Goal: Find specific page/section: Find specific page/section

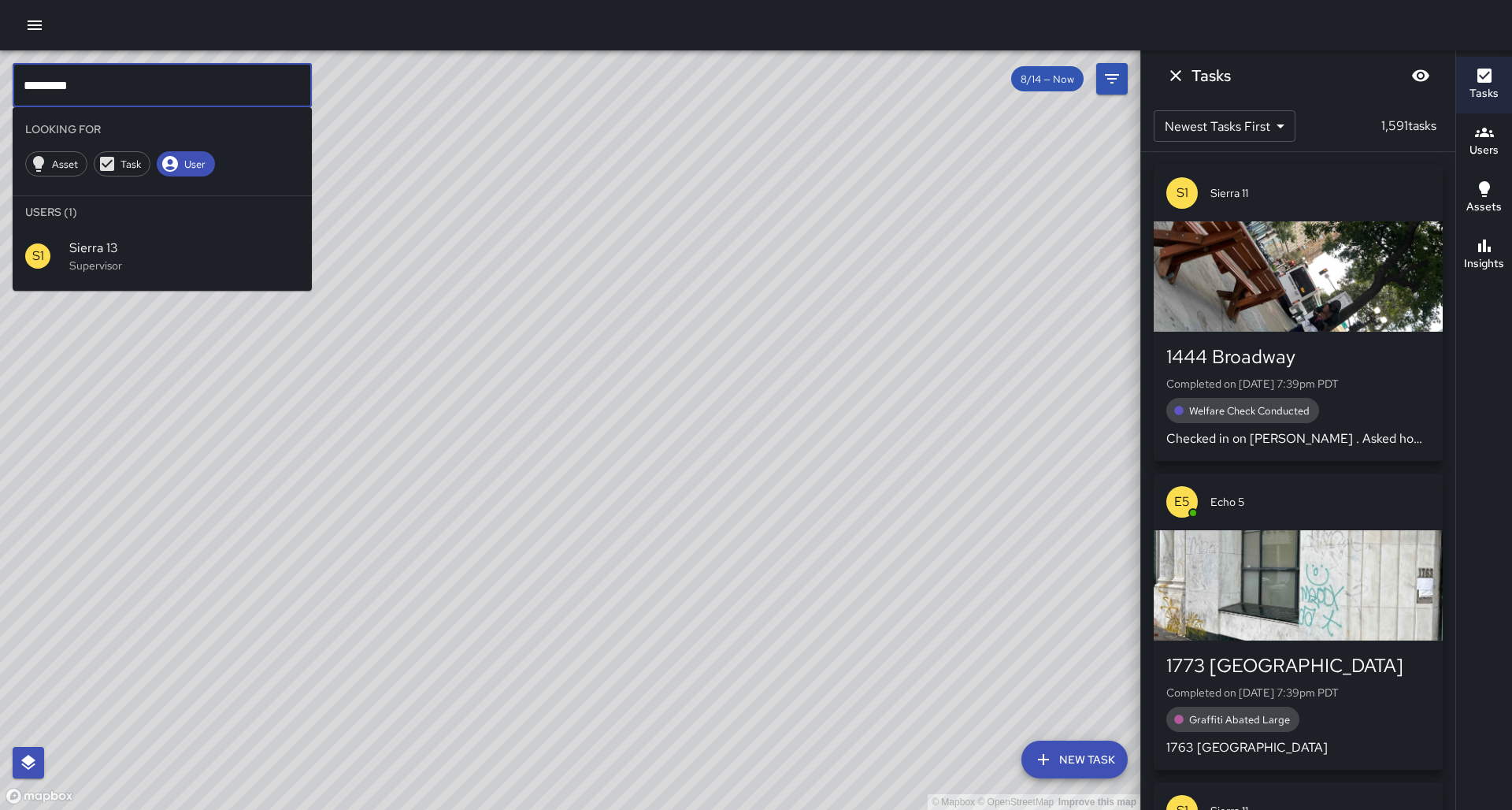
scroll to position [26, 0]
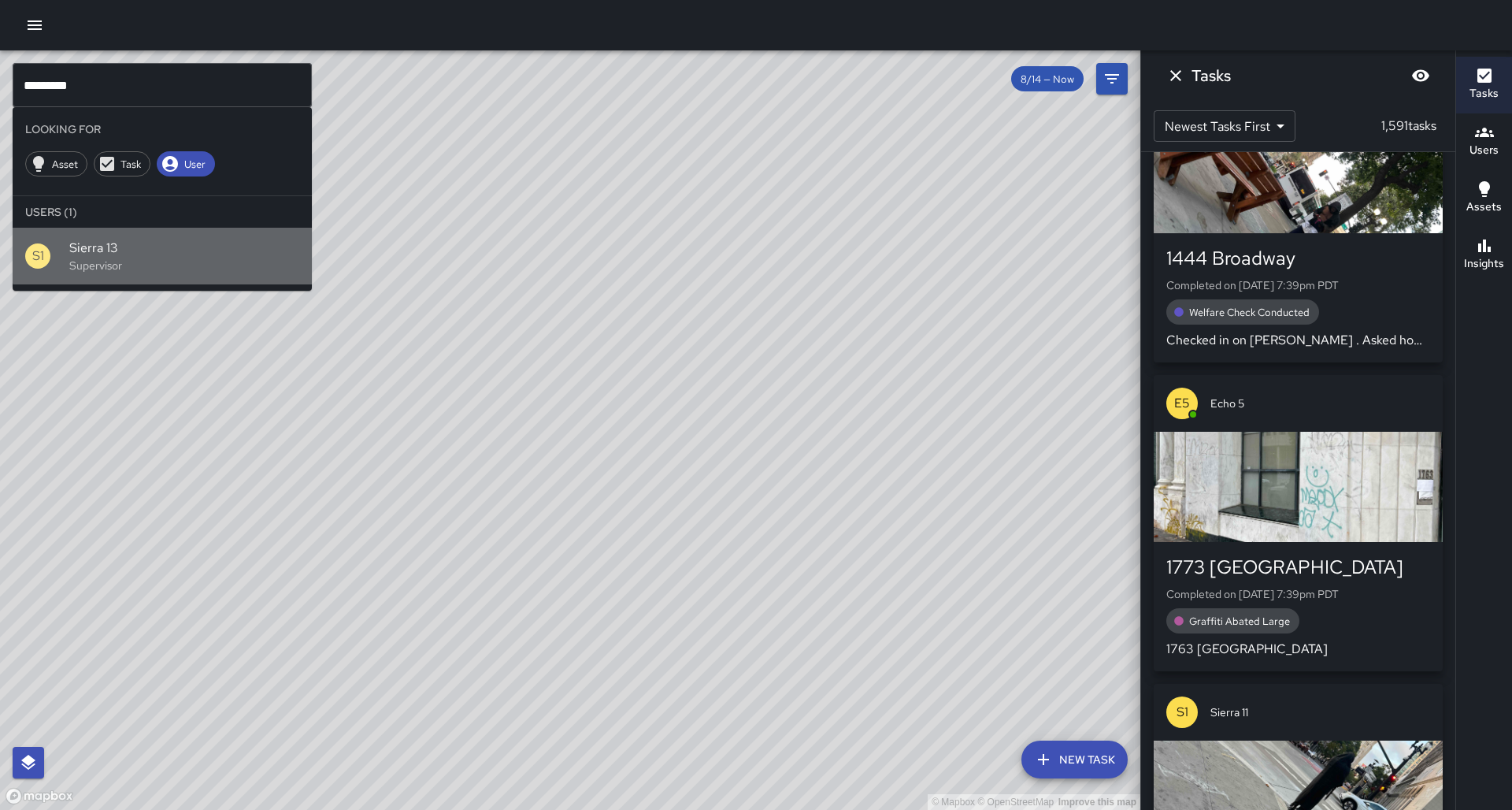
click at [268, 239] on span "Sierra 13" at bounding box center [184, 248] width 230 height 19
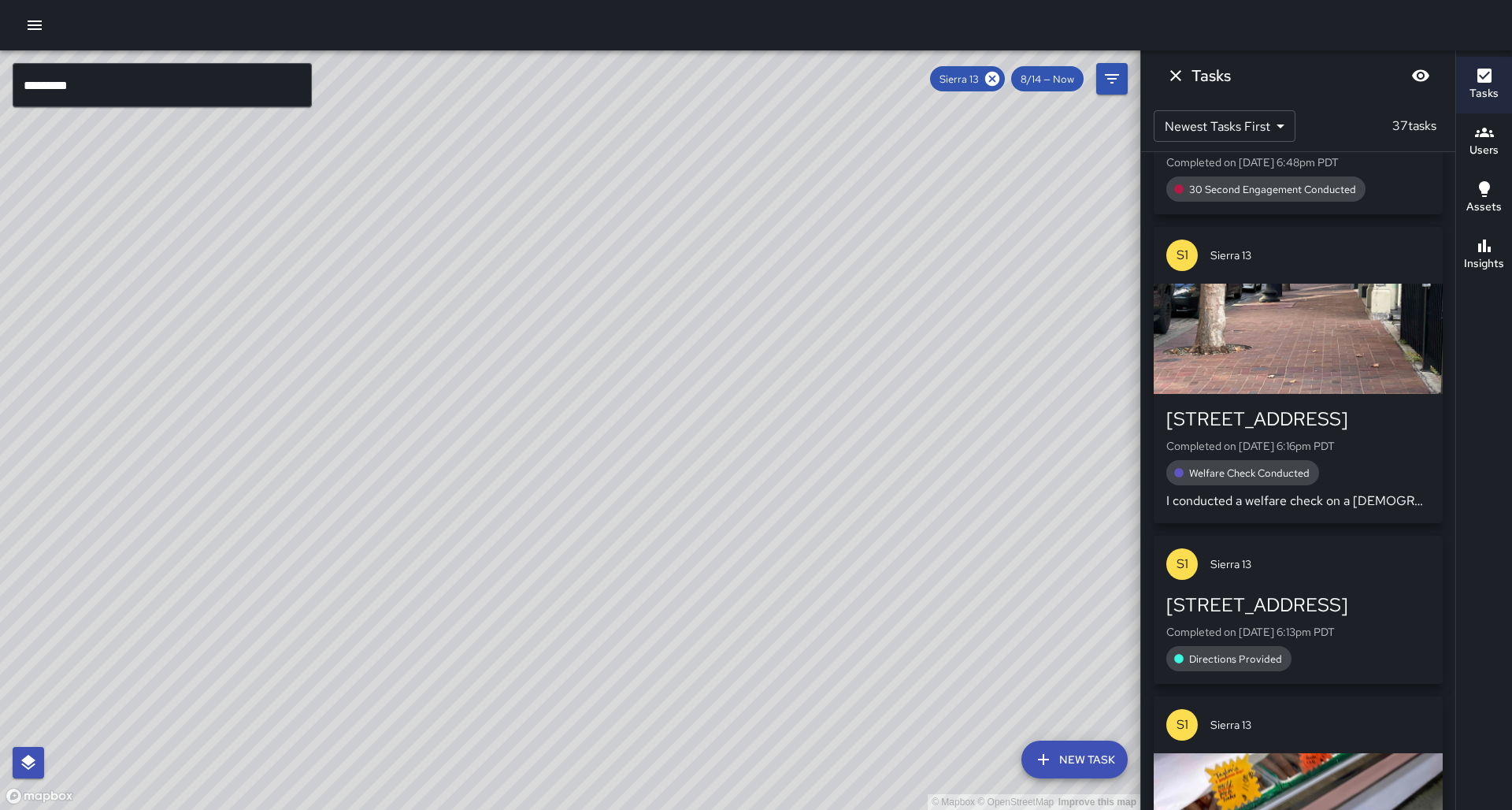
drag, startPoint x: 273, startPoint y: 420, endPoint x: 516, endPoint y: 230, distance: 308.5
click at [520, 224] on div "© Mapbox © OpenStreetMap Improve this map" at bounding box center [570, 429] width 1140 height 759
click at [423, 394] on div "© Mapbox © OpenStreetMap Improve this map" at bounding box center [570, 429] width 1140 height 759
click at [1476, 278] on button "Insights" at bounding box center [1484, 256] width 56 height 57
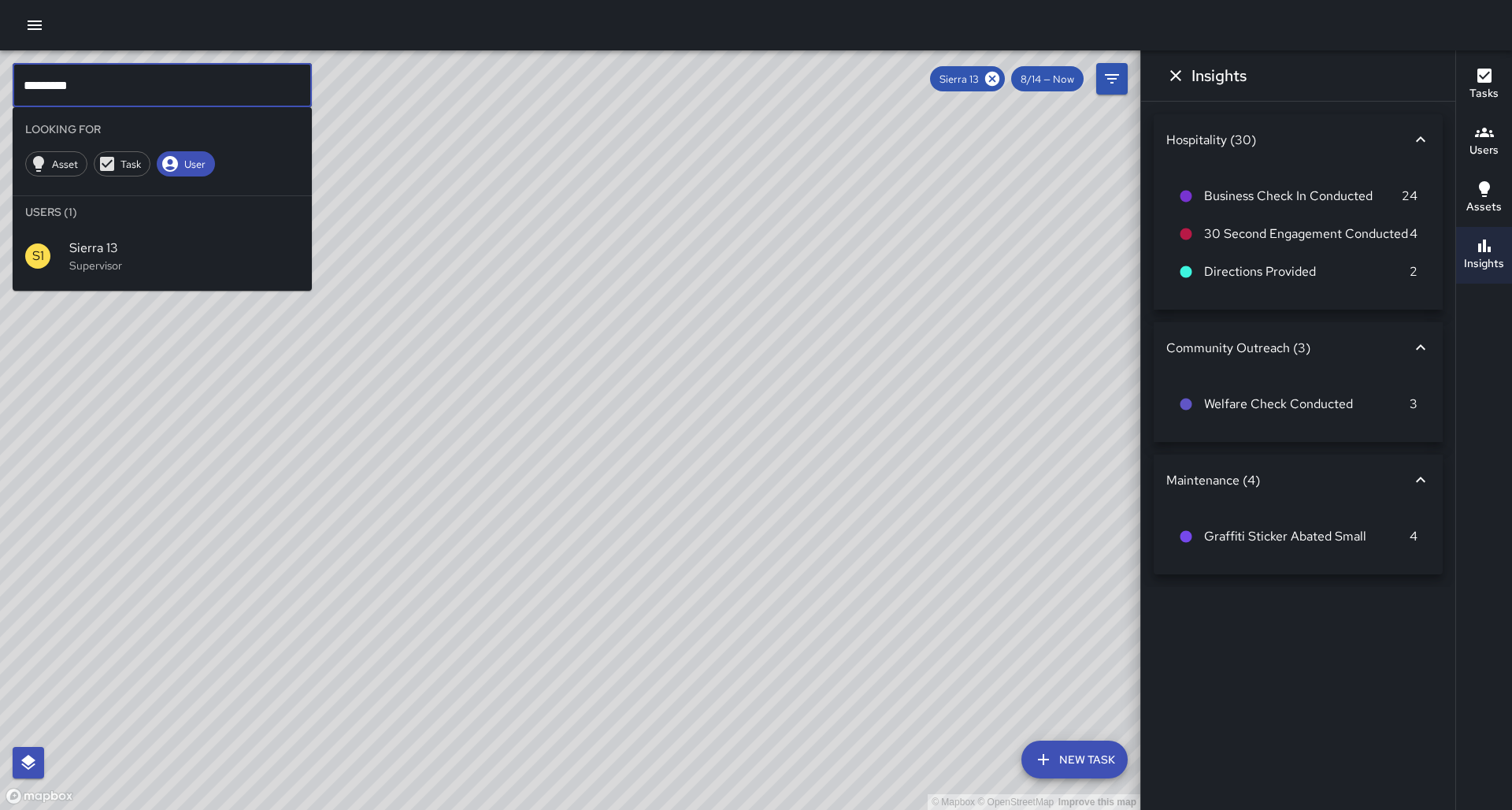
click at [262, 103] on input "*********" at bounding box center [163, 84] width 300 height 44
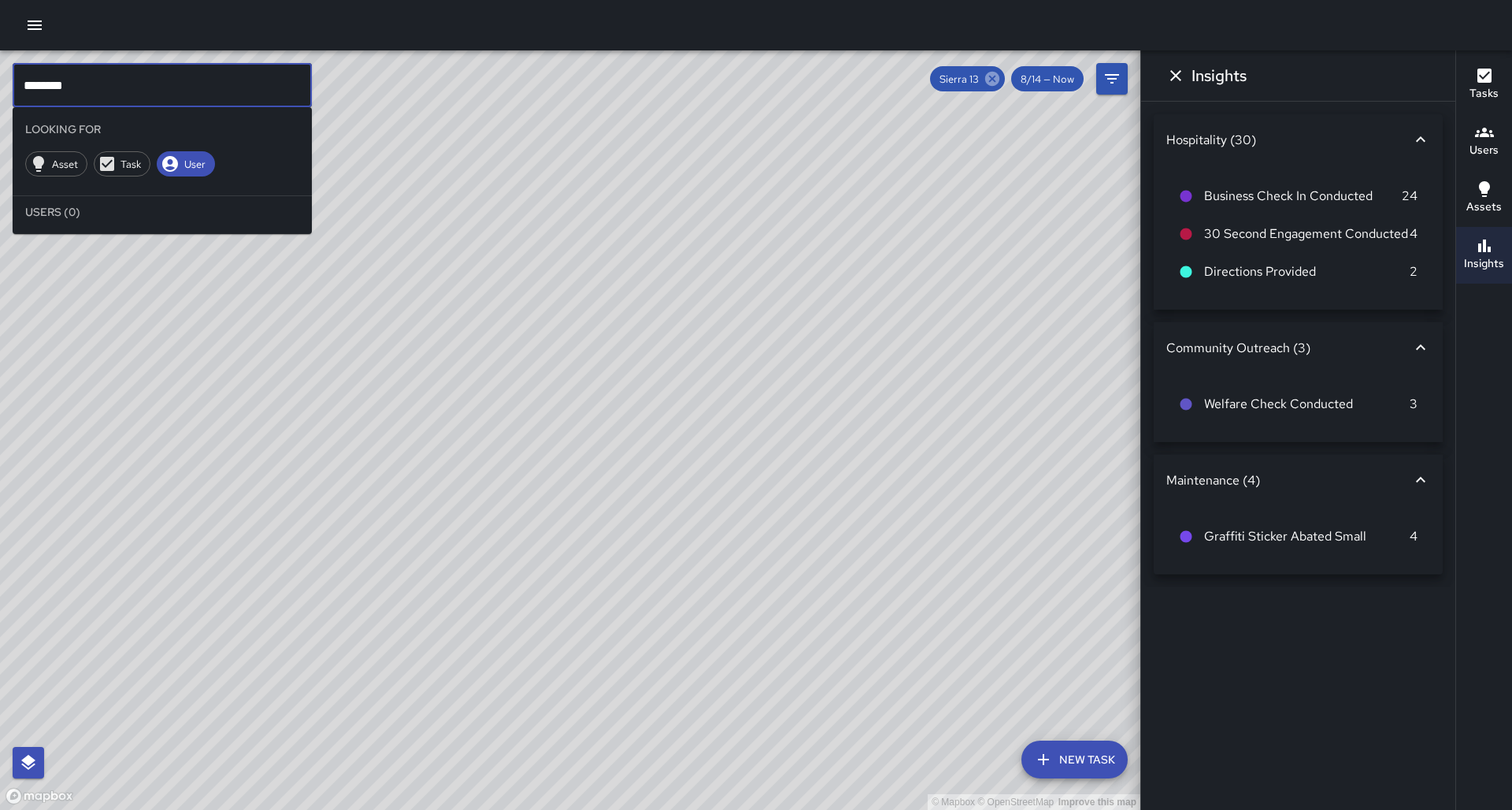
click at [998, 81] on icon at bounding box center [992, 78] width 14 height 14
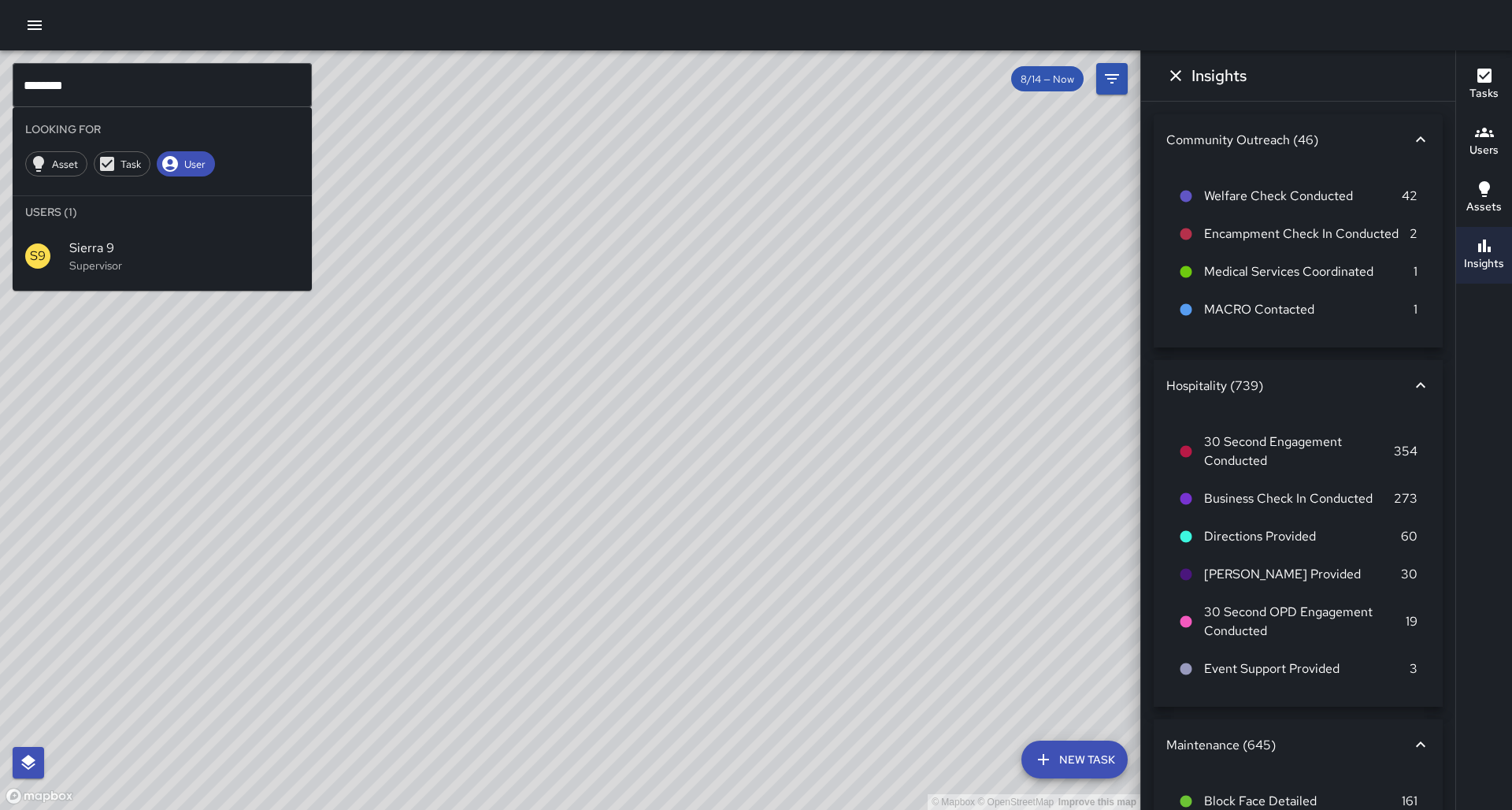
click at [239, 239] on span "Sierra 9" at bounding box center [184, 248] width 230 height 19
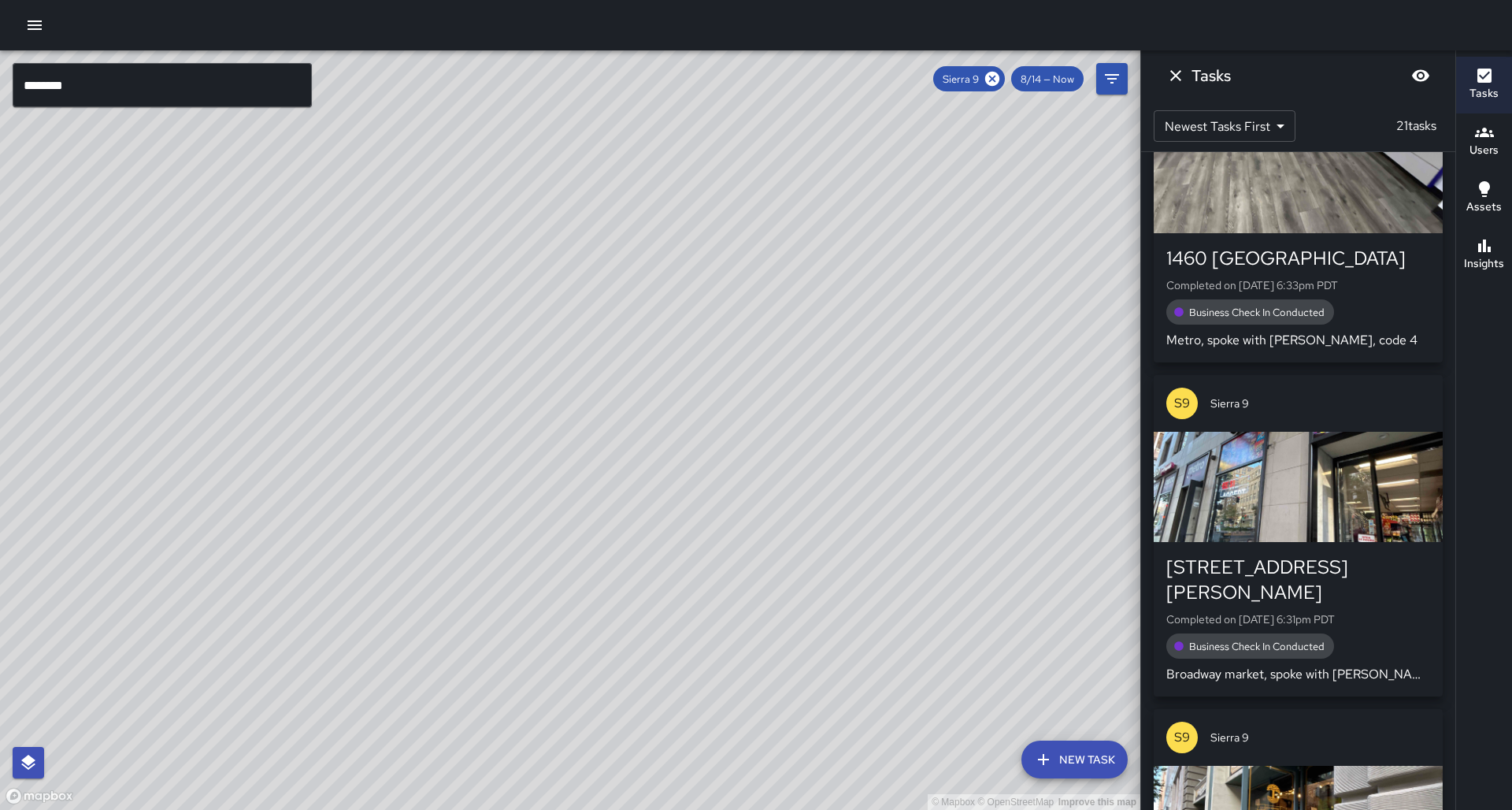
drag, startPoint x: 448, startPoint y: 207, endPoint x: 344, endPoint y: 424, distance: 240.6
click at [344, 424] on div "© Mapbox © OpenStreetMap Improve this map" at bounding box center [570, 429] width 1140 height 759
click at [1488, 251] on icon "button" at bounding box center [1484, 245] width 13 height 13
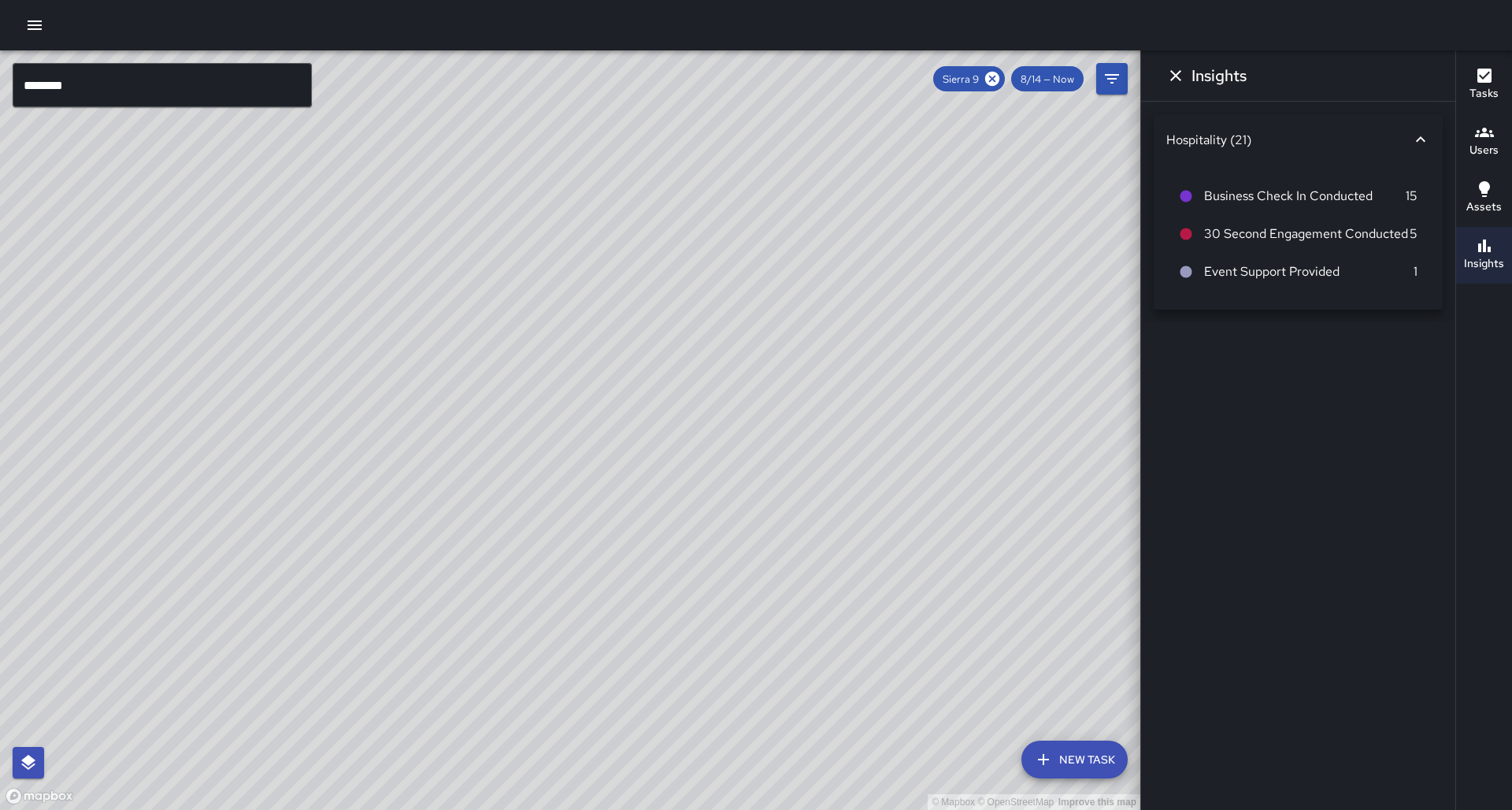
click at [1485, 93] on h6 "Tasks" at bounding box center [1484, 94] width 29 height 18
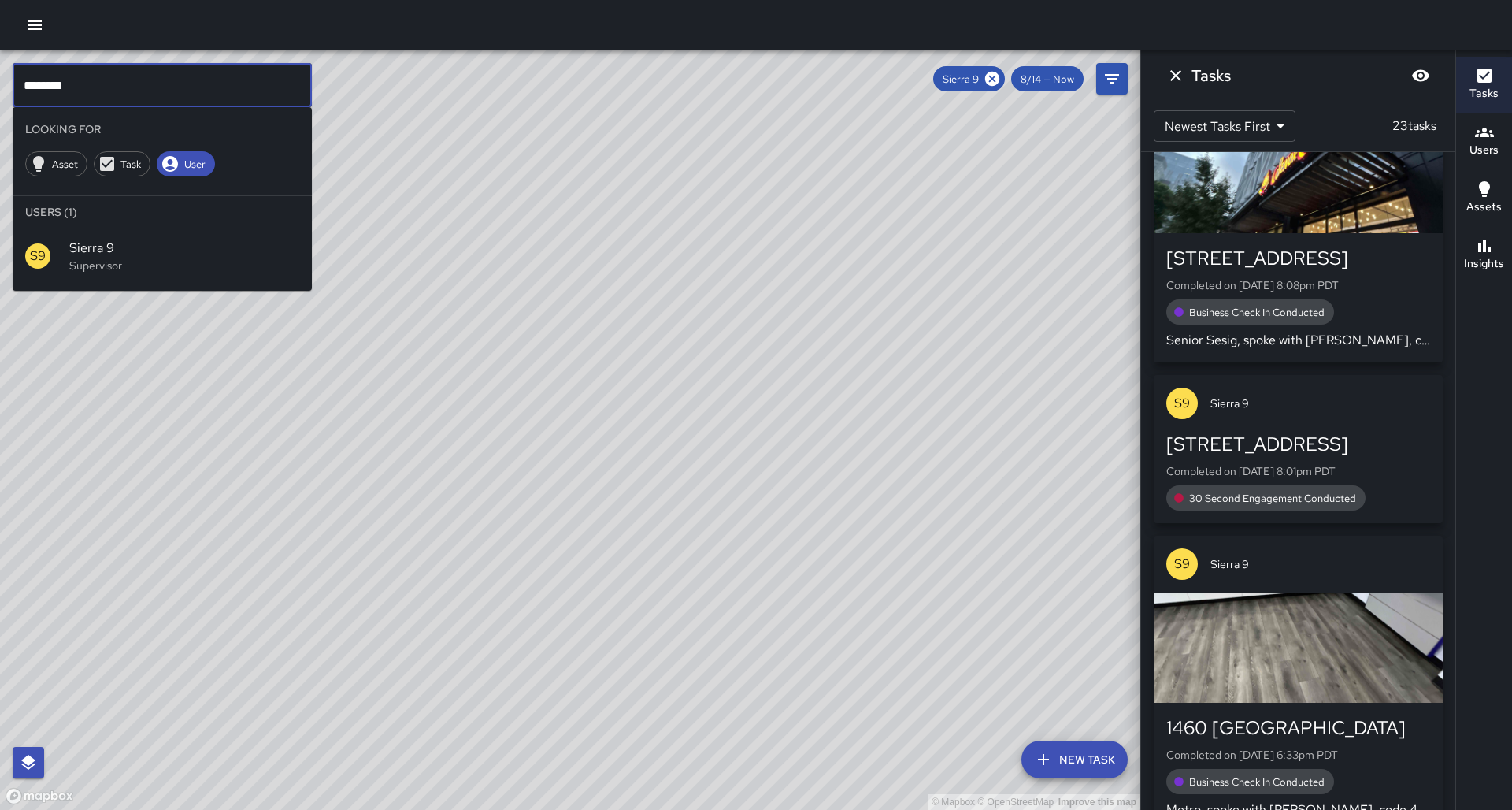
click at [105, 81] on input "********" at bounding box center [163, 84] width 300 height 44
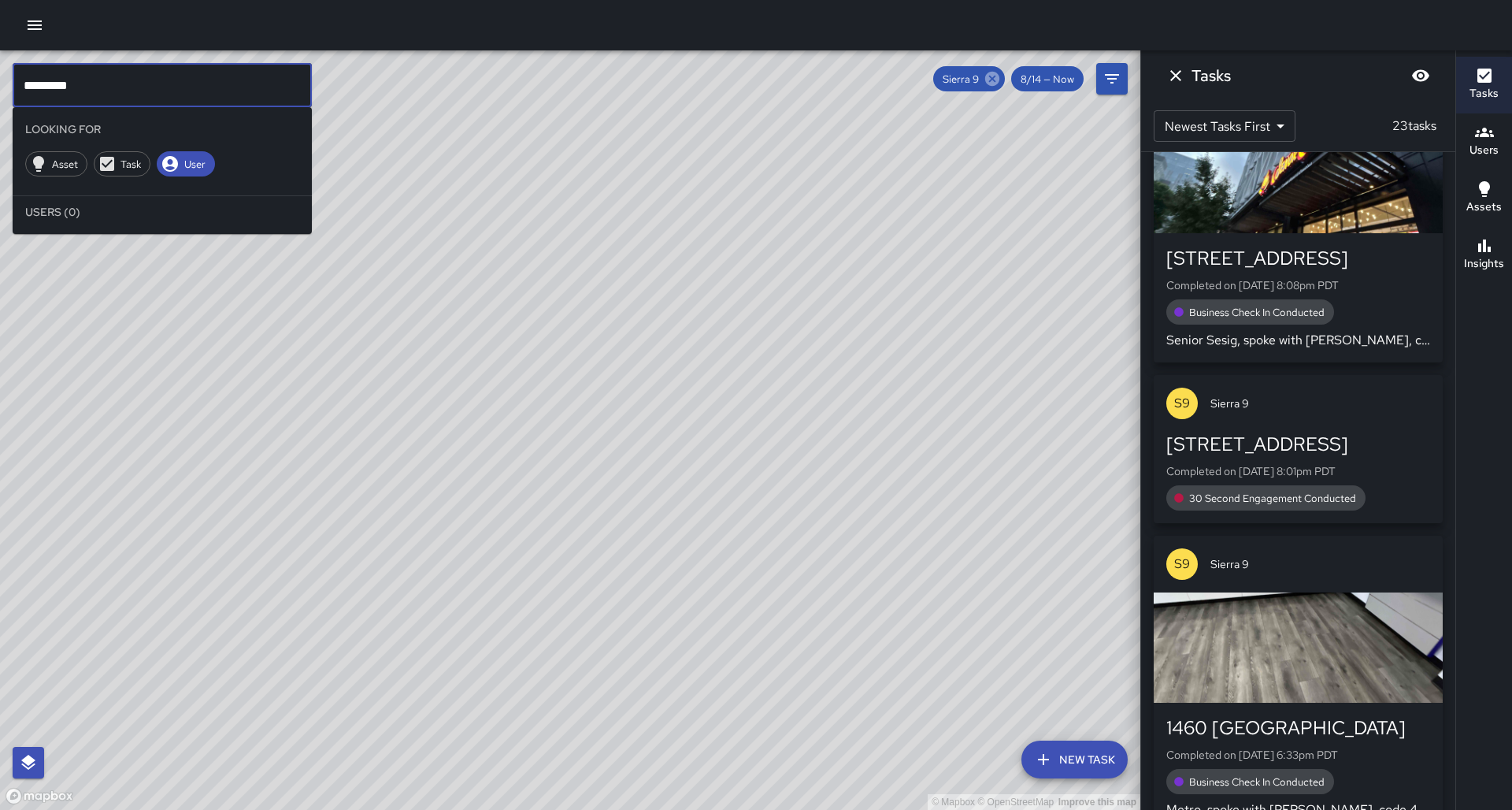
click at [1001, 79] on icon at bounding box center [992, 79] width 18 height 18
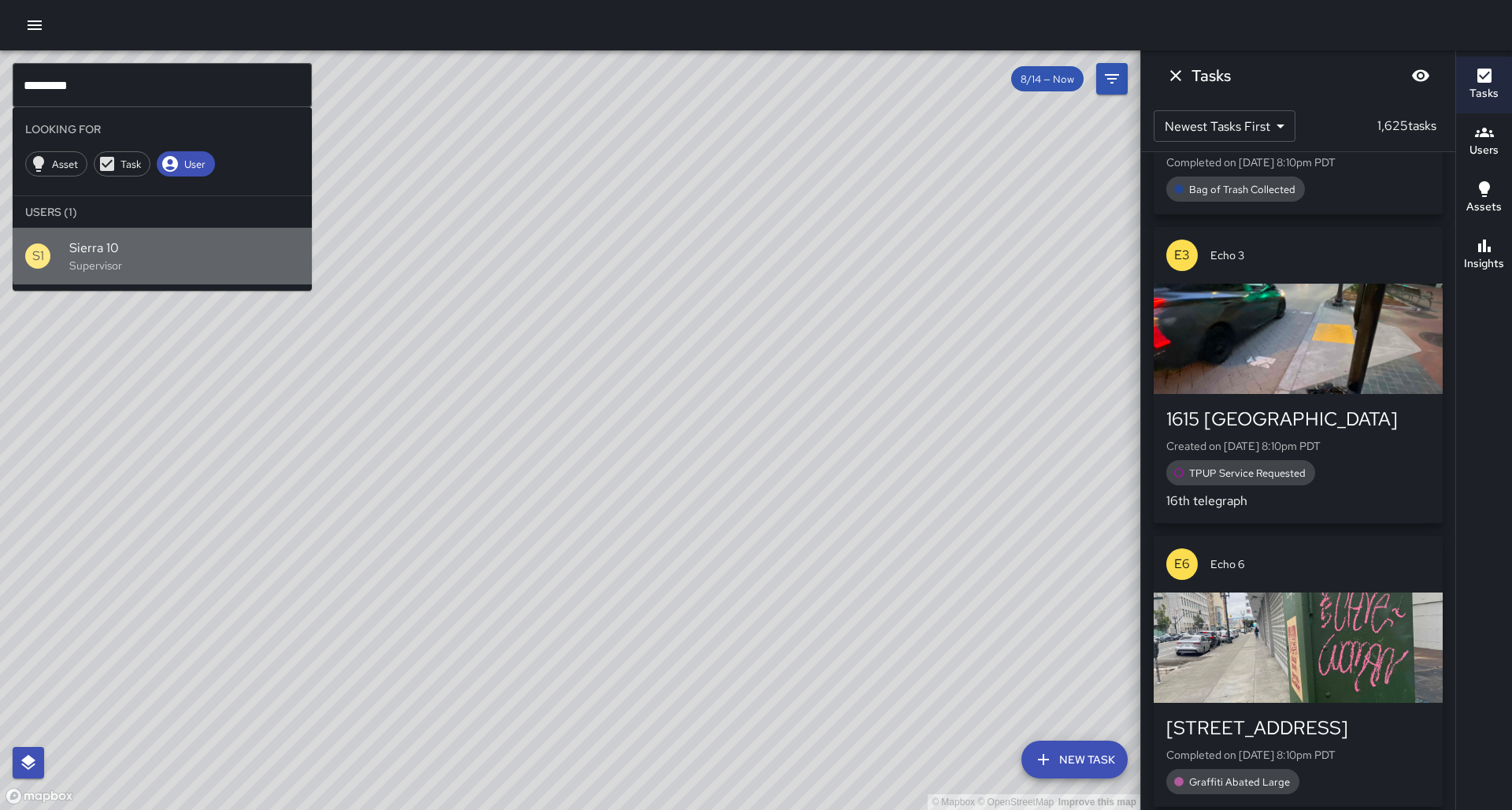
click at [265, 227] on div "S1 Sierra 10 Supervisor" at bounding box center [163, 256] width 300 height 57
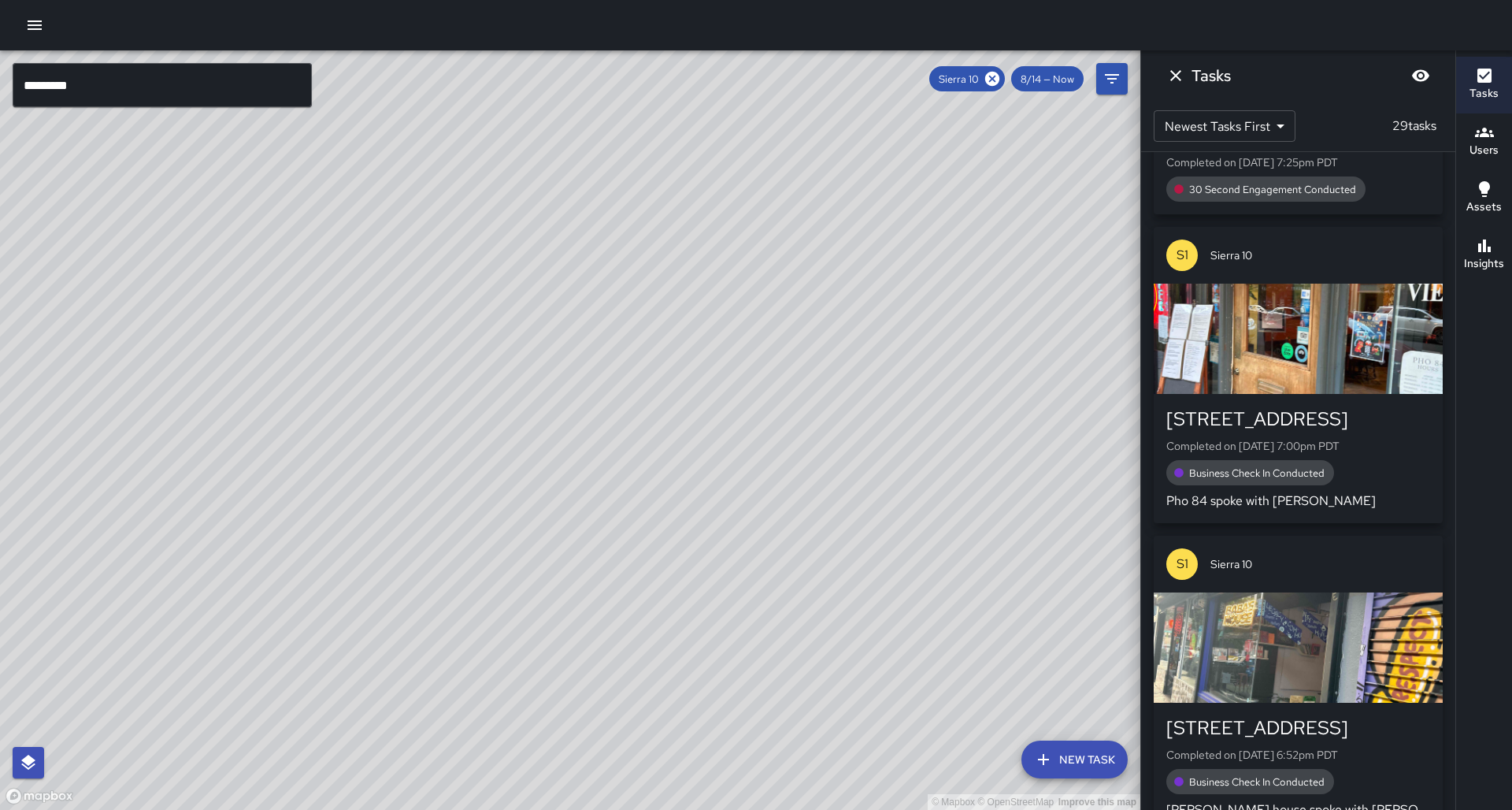
drag, startPoint x: 392, startPoint y: 271, endPoint x: 348, endPoint y: 390, distance: 126.9
click at [348, 390] on div "© Mapbox © OpenStreetMap Improve this map" at bounding box center [570, 429] width 1140 height 759
drag, startPoint x: 557, startPoint y: 430, endPoint x: 507, endPoint y: 517, distance: 100.3
click at [507, 517] on div "© Mapbox © OpenStreetMap Improve this map" at bounding box center [570, 429] width 1140 height 759
drag, startPoint x: 528, startPoint y: 470, endPoint x: 452, endPoint y: 380, distance: 117.8
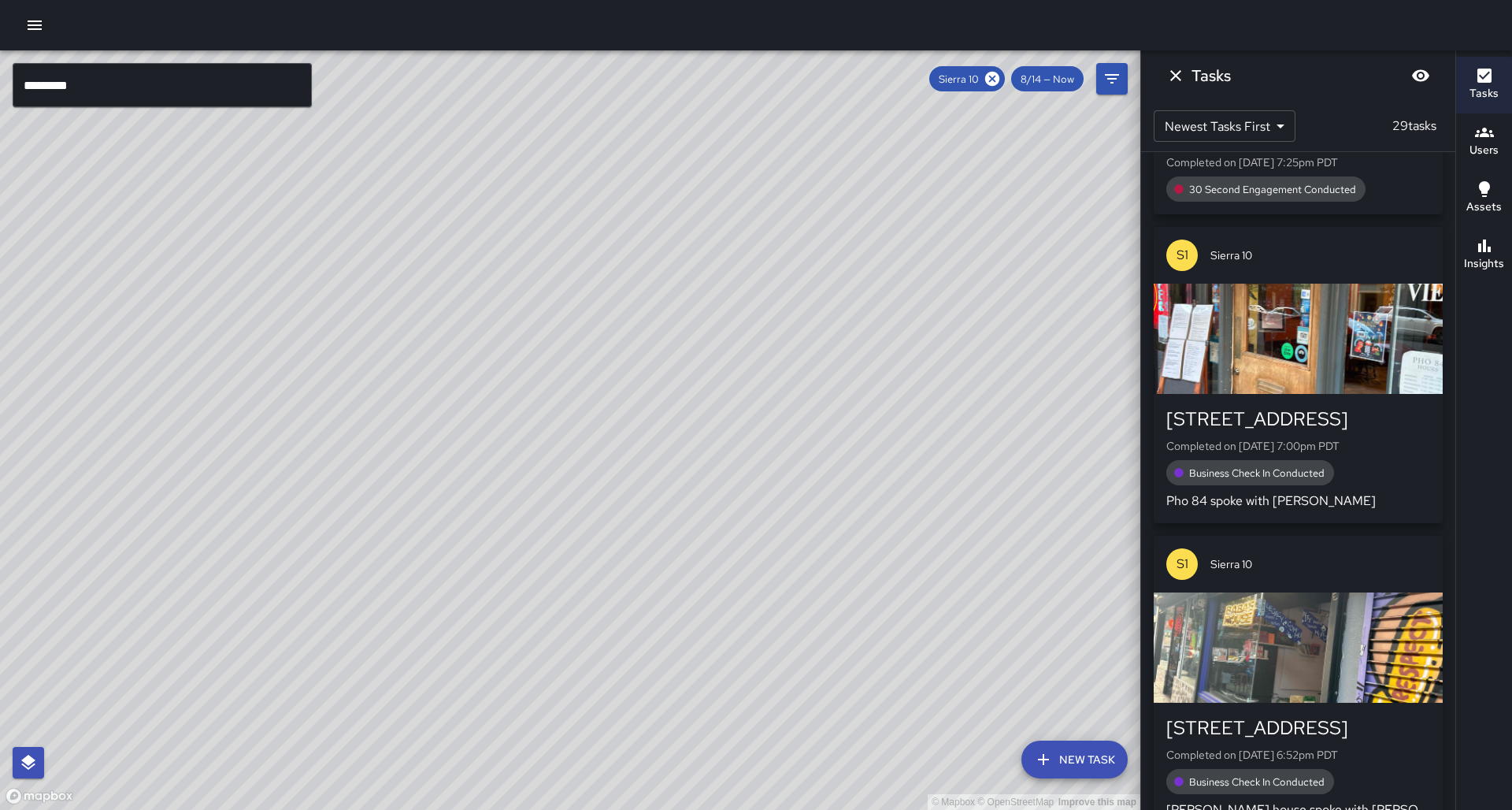
click at [452, 380] on div "© Mapbox © OpenStreetMap Improve this map S1 Sierra 10 Supervisor Tasks 29 / 29…" at bounding box center [570, 429] width 1140 height 759
click at [1505, 246] on button "Insights" at bounding box center [1484, 256] width 56 height 57
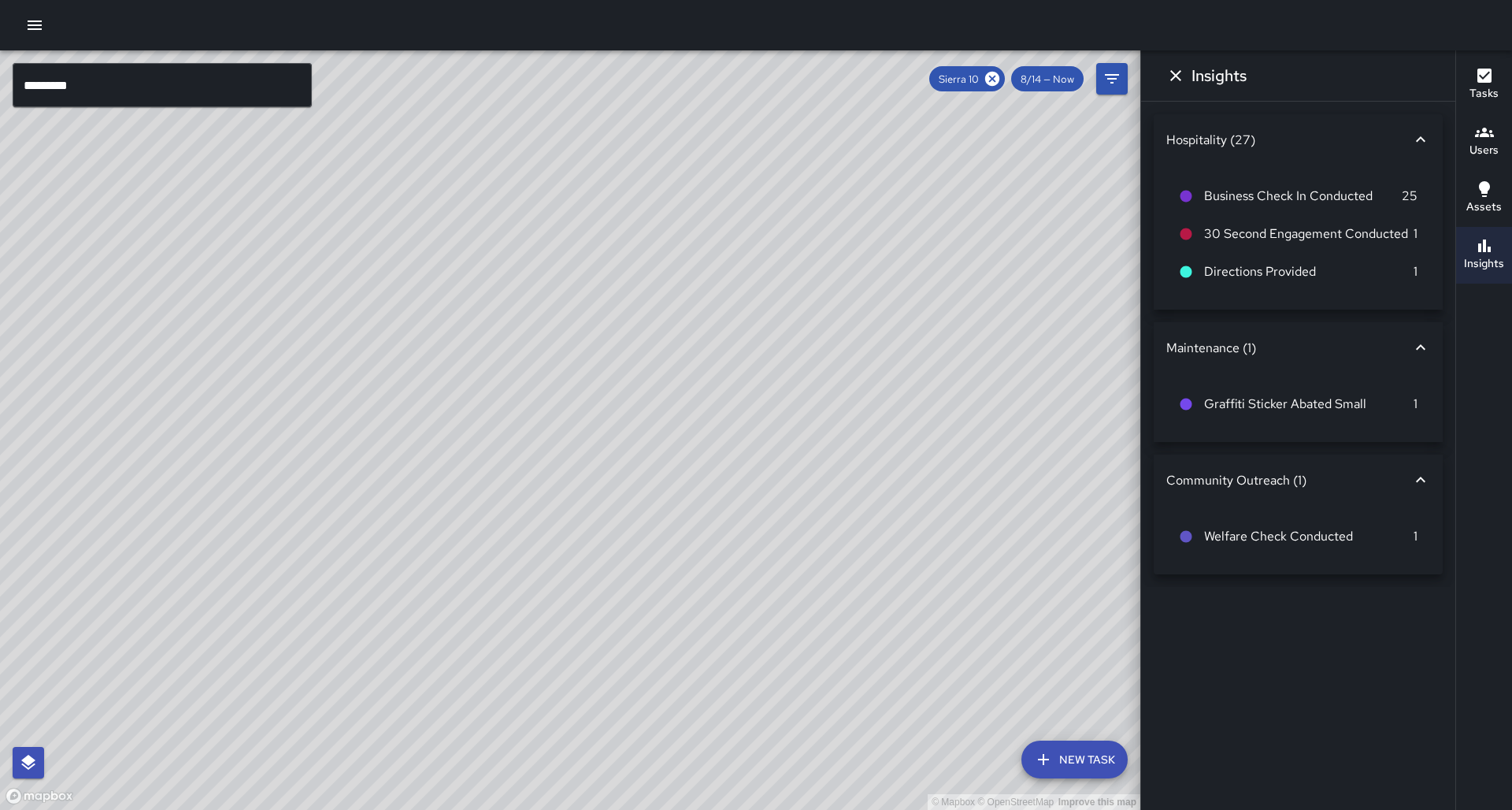
scroll to position [0, 0]
drag, startPoint x: 568, startPoint y: 375, endPoint x: 496, endPoint y: 435, distance: 93.7
click at [600, 383] on div "© Mapbox © OpenStreetMap Improve this map" at bounding box center [570, 429] width 1140 height 759
drag, startPoint x: 414, startPoint y: 412, endPoint x: 432, endPoint y: 454, distance: 45.7
click at [432, 454] on div "© Mapbox © OpenStreetMap Improve this map" at bounding box center [570, 429] width 1140 height 759
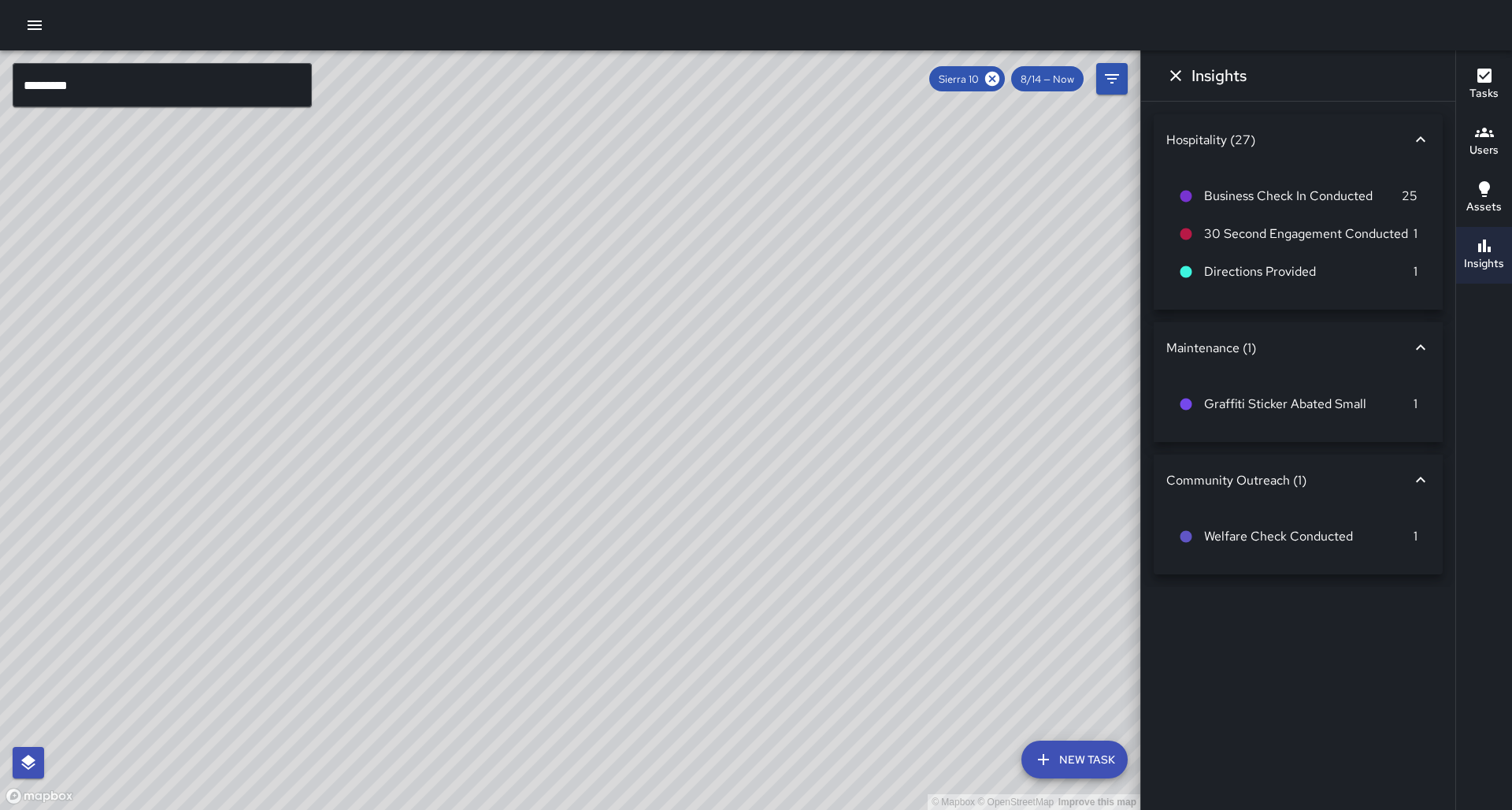
drag, startPoint x: 325, startPoint y: 297, endPoint x: 355, endPoint y: 417, distance: 123.7
click at [355, 417] on div "© Mapbox © OpenStreetMap Improve this map" at bounding box center [570, 429] width 1140 height 759
drag, startPoint x: 422, startPoint y: 448, endPoint x: 513, endPoint y: 234, distance: 232.5
click at [513, 234] on div "© Mapbox © OpenStreetMap Improve this map" at bounding box center [570, 429] width 1140 height 759
drag, startPoint x: 469, startPoint y: 512, endPoint x: 525, endPoint y: 427, distance: 101.8
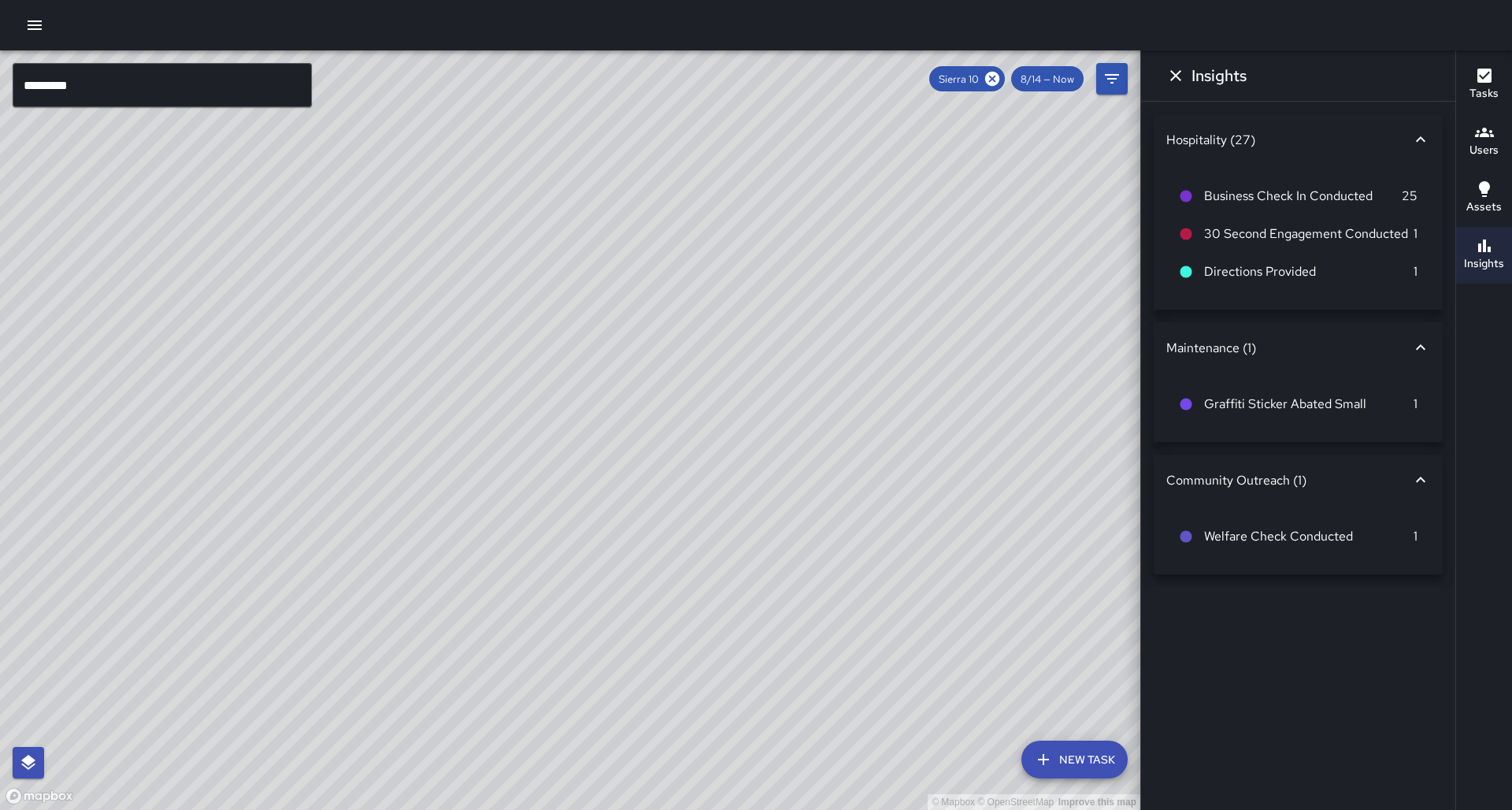
click at [525, 427] on div "© Mapbox © OpenStreetMap Improve this map" at bounding box center [570, 429] width 1140 height 759
drag, startPoint x: 498, startPoint y: 315, endPoint x: 371, endPoint y: 548, distance: 265.4
click at [371, 548] on div "© Mapbox © OpenStreetMap Improve this map" at bounding box center [570, 429] width 1140 height 759
click at [463, 476] on div "© Mapbox © OpenStreetMap Improve this map" at bounding box center [570, 429] width 1140 height 759
drag, startPoint x: 560, startPoint y: 382, endPoint x: 628, endPoint y: 380, distance: 68.0
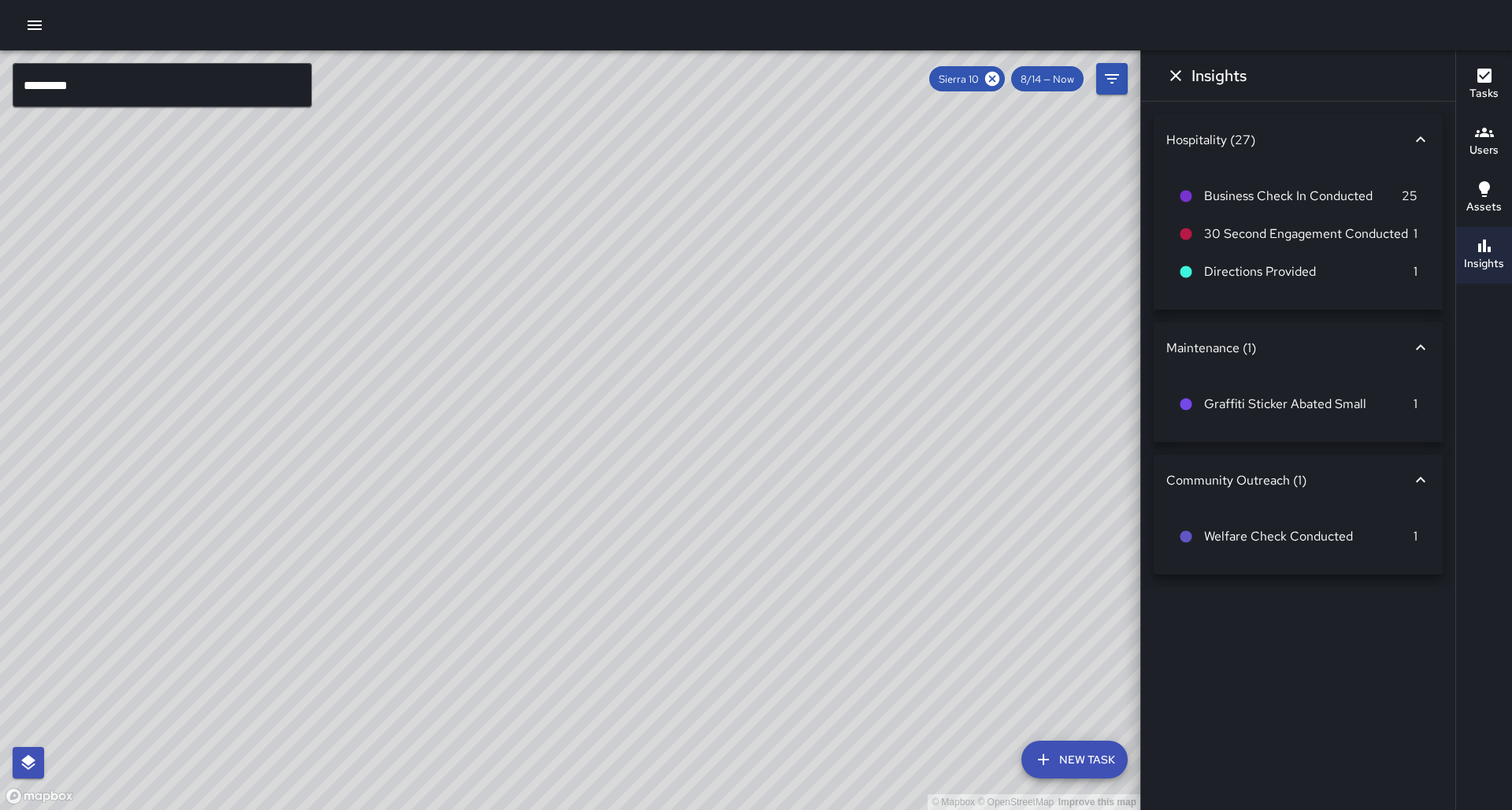
click at [628, 380] on div "© Mapbox © OpenStreetMap Improve this map" at bounding box center [570, 429] width 1140 height 759
click at [997, 78] on icon at bounding box center [992, 78] width 14 height 14
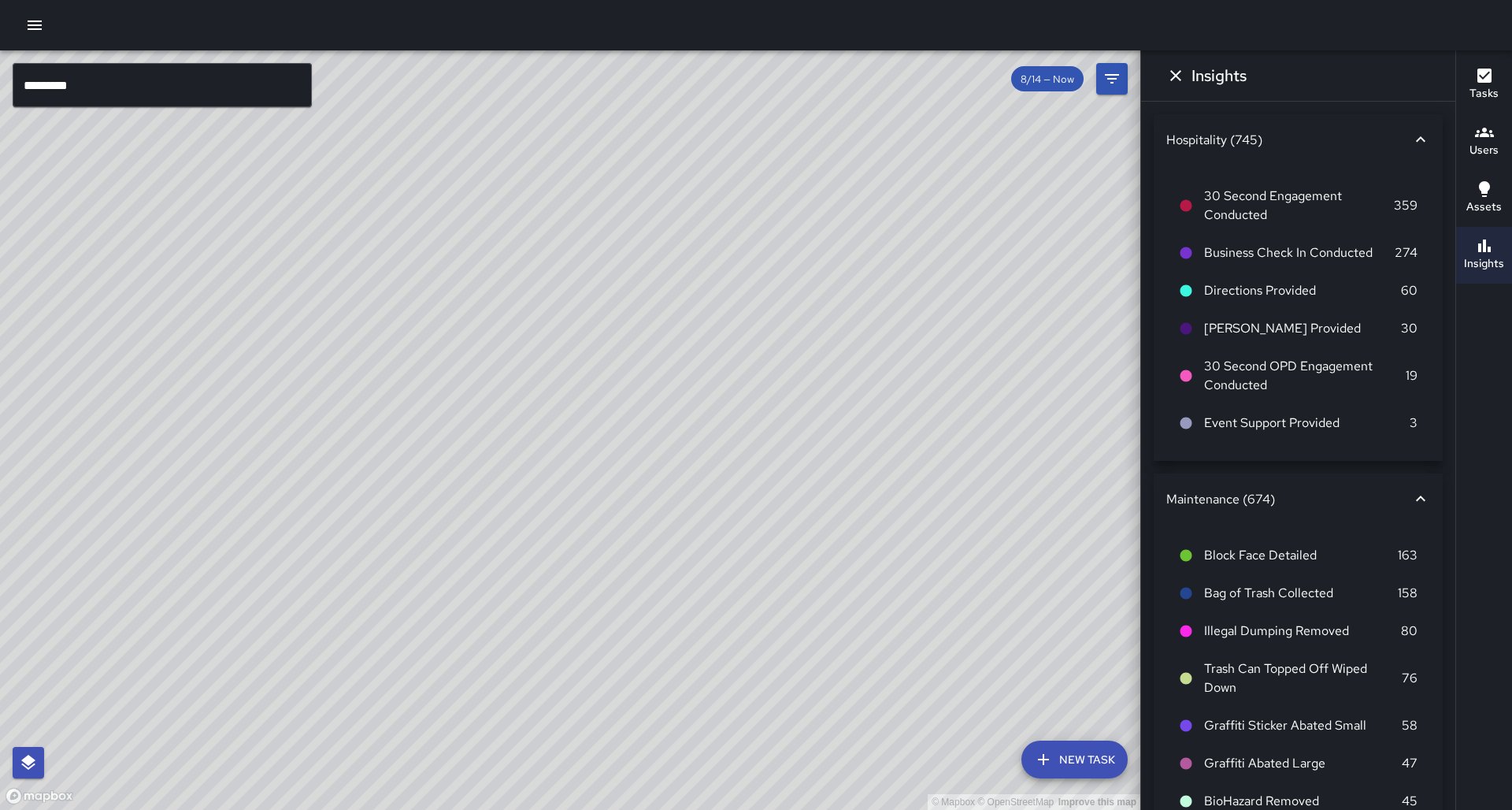
drag, startPoint x: 943, startPoint y: 249, endPoint x: 920, endPoint y: 282, distance: 40.2
click at [920, 282] on div "© Mapbox © OpenStreetMap Improve this map" at bounding box center [570, 429] width 1140 height 759
click at [1165, 72] on button "Dismiss" at bounding box center [1175, 75] width 31 height 31
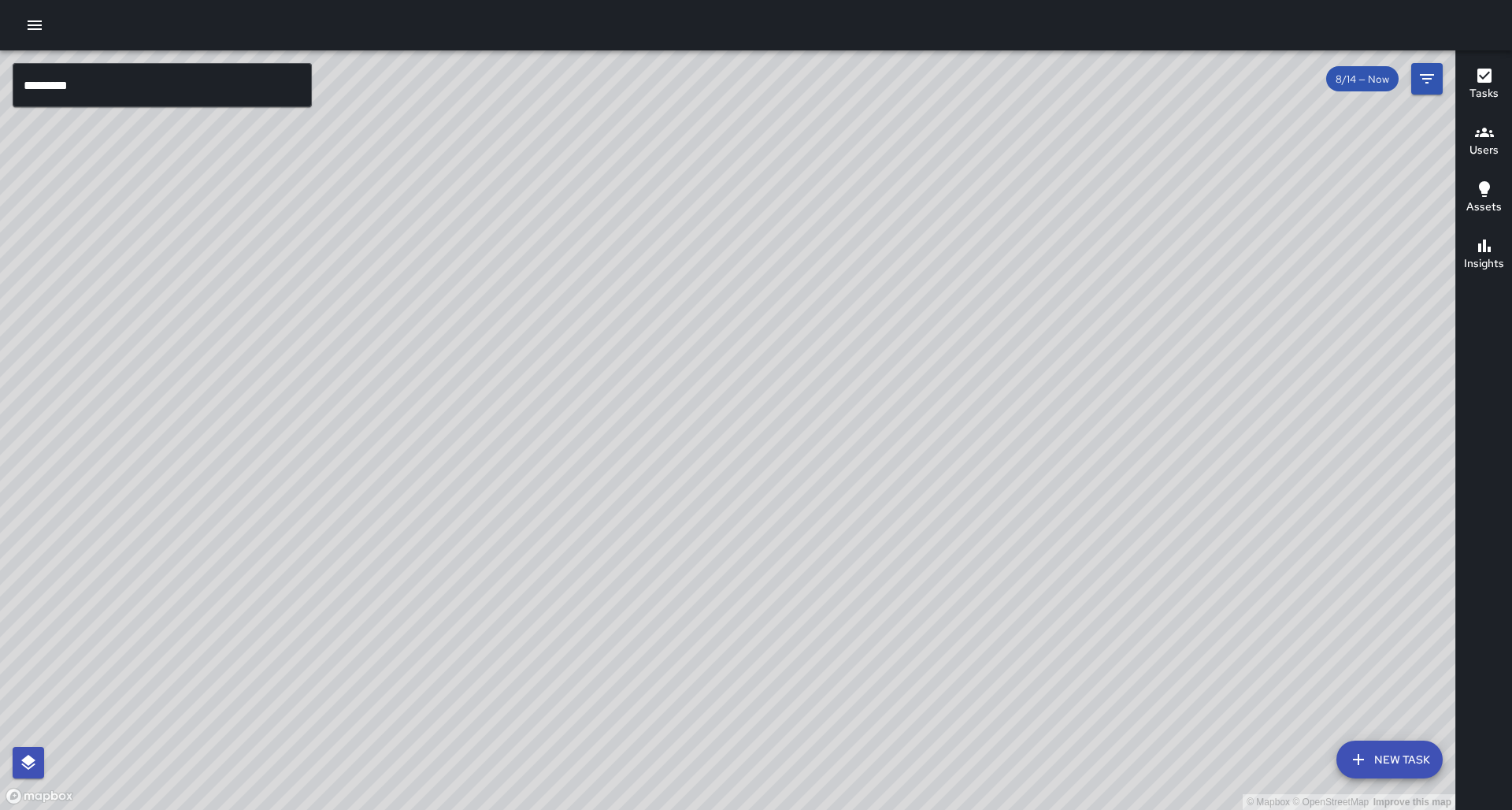
click at [287, 86] on input "*********" at bounding box center [163, 84] width 300 height 44
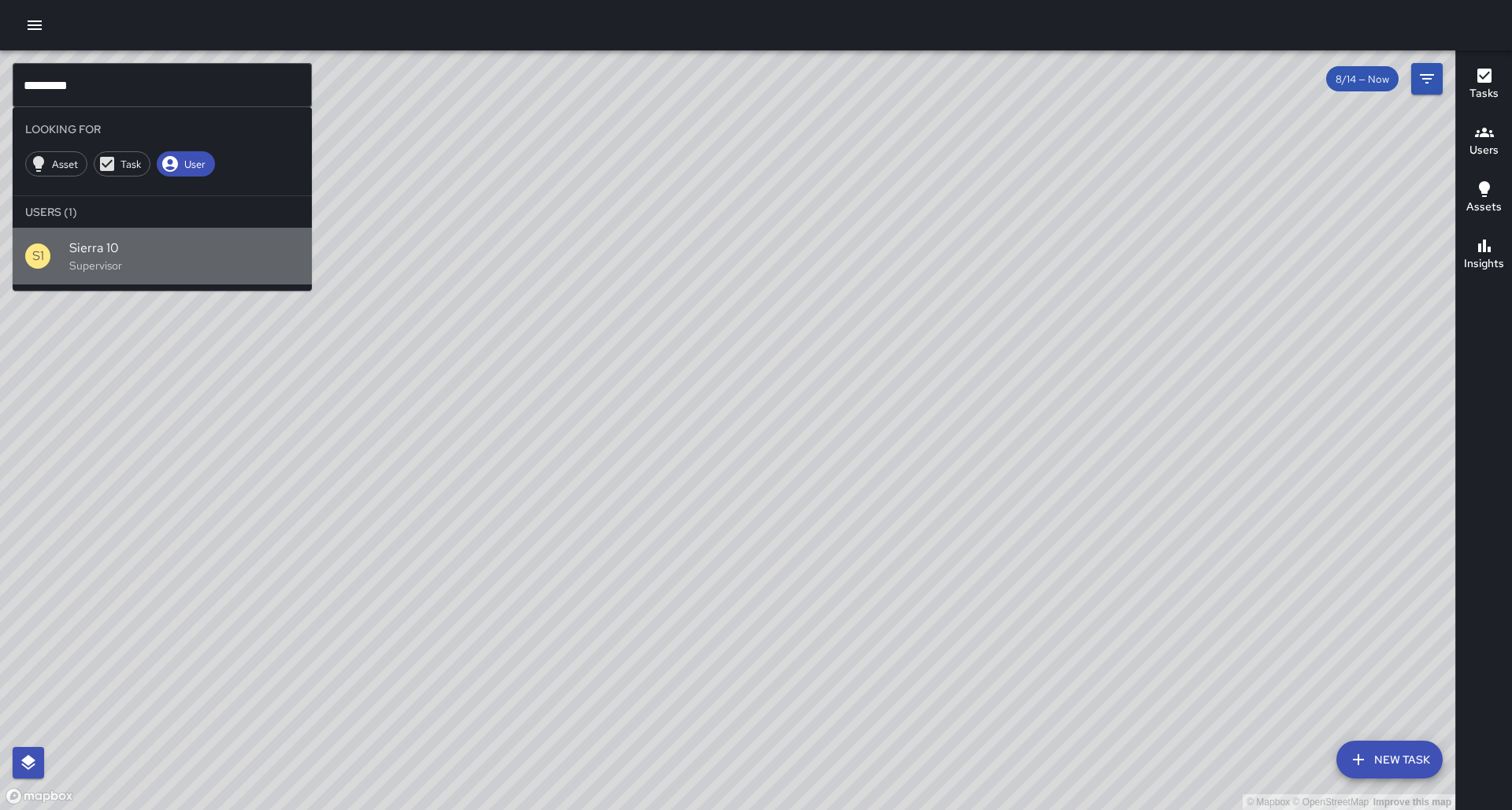
click at [145, 258] on p "Supervisor" at bounding box center [184, 265] width 230 height 16
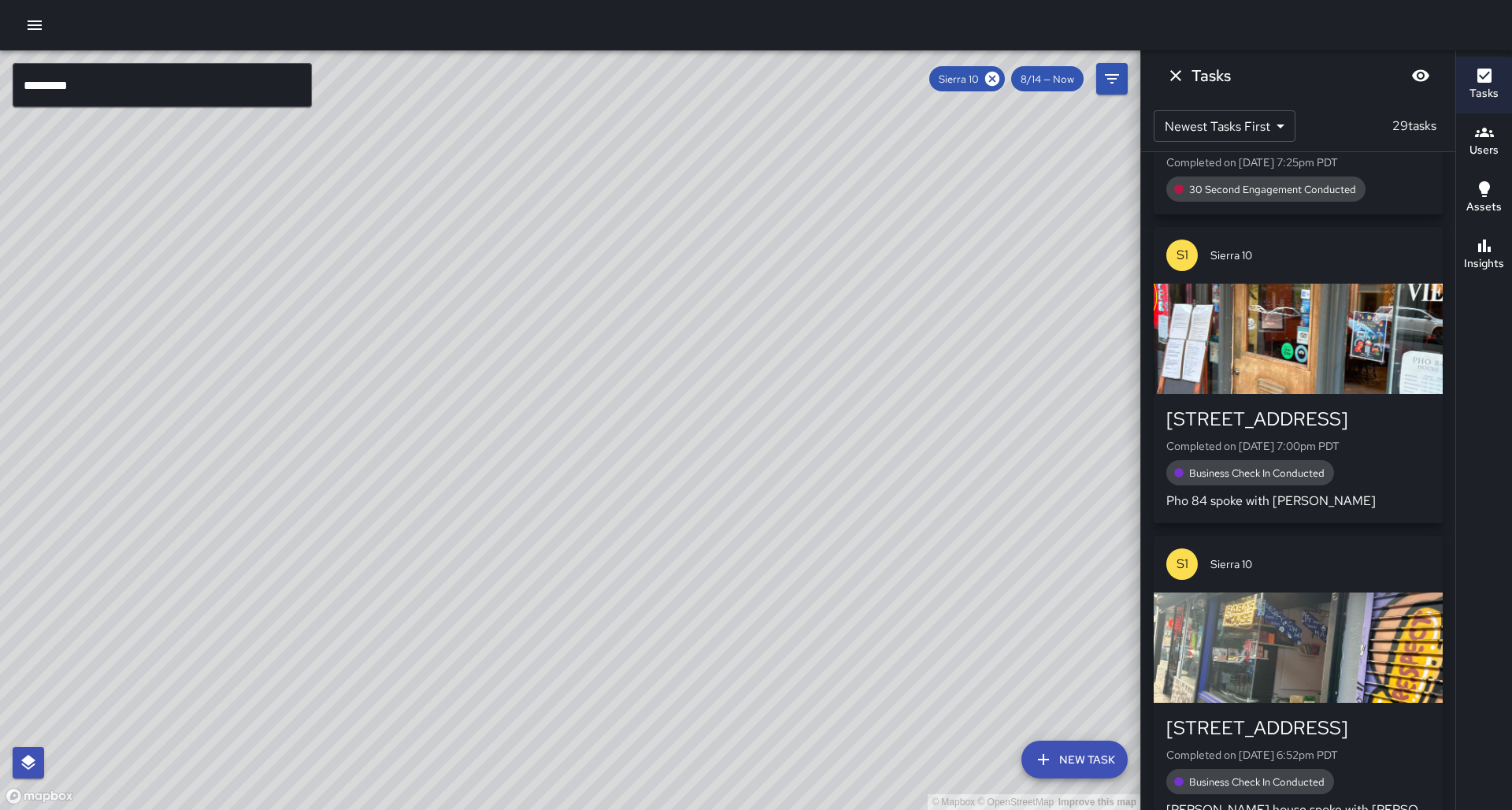
drag, startPoint x: 487, startPoint y: 402, endPoint x: 378, endPoint y: 340, distance: 125.4
click at [378, 340] on div "© Mapbox © OpenStreetMap Improve this map" at bounding box center [570, 429] width 1140 height 759
drag, startPoint x: 413, startPoint y: 367, endPoint x: 407, endPoint y: 382, distance: 16.2
click at [407, 382] on div "© Mapbox © OpenStreetMap Improve this map" at bounding box center [570, 429] width 1140 height 759
drag, startPoint x: 541, startPoint y: 432, endPoint x: 432, endPoint y: 532, distance: 147.9
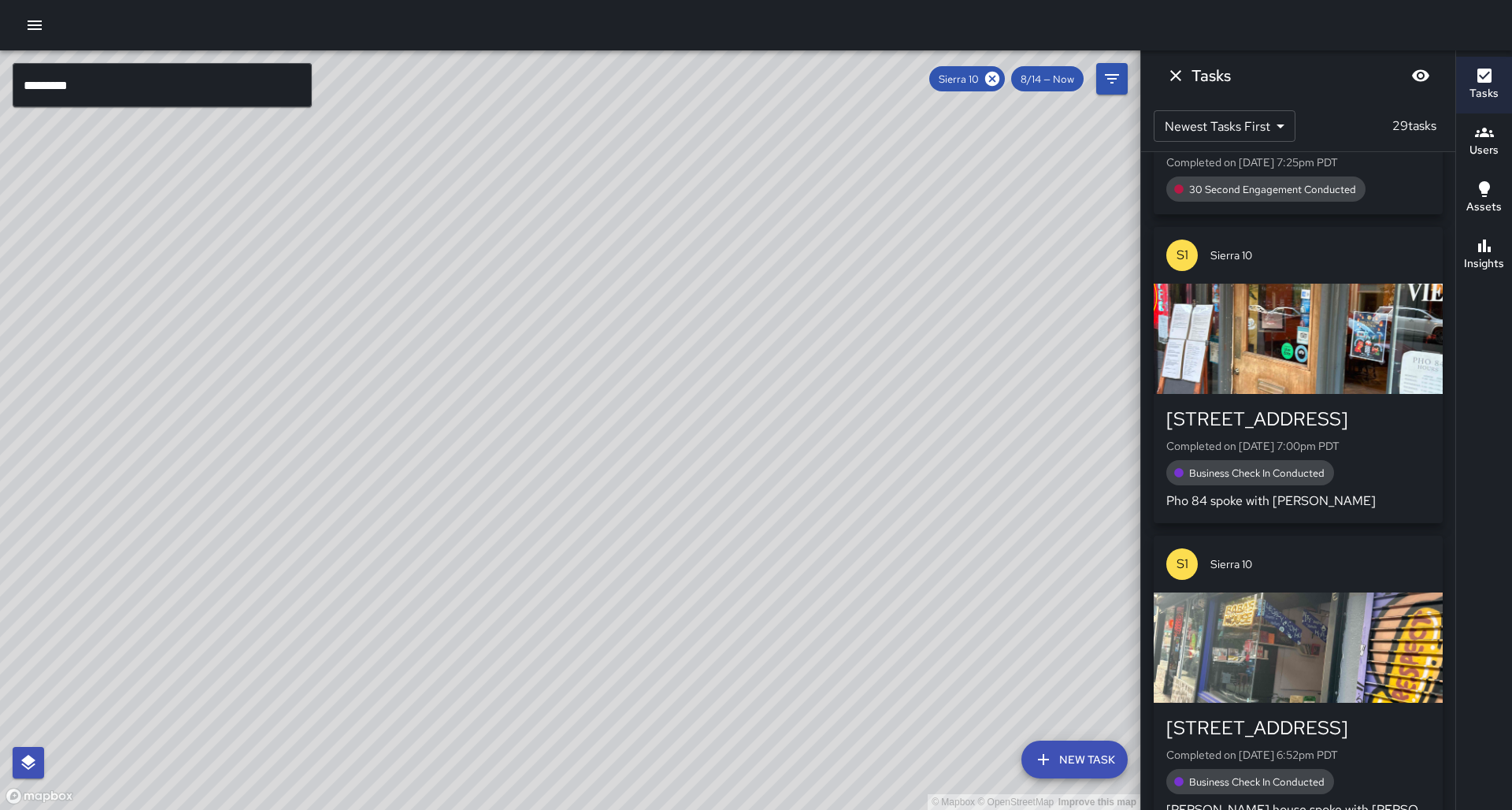
click at [432, 532] on div "© Mapbox © OpenStreetMap Improve this map" at bounding box center [570, 429] width 1140 height 759
drag, startPoint x: 432, startPoint y: 532, endPoint x: 484, endPoint y: 466, distance: 84.0
click at [484, 466] on div "© Mapbox © OpenStreetMap Improve this map" at bounding box center [570, 429] width 1140 height 759
drag, startPoint x: 407, startPoint y: 592, endPoint x: 482, endPoint y: 496, distance: 121.8
click at [482, 496] on div "© Mapbox © OpenStreetMap Improve this map" at bounding box center [570, 429] width 1140 height 759
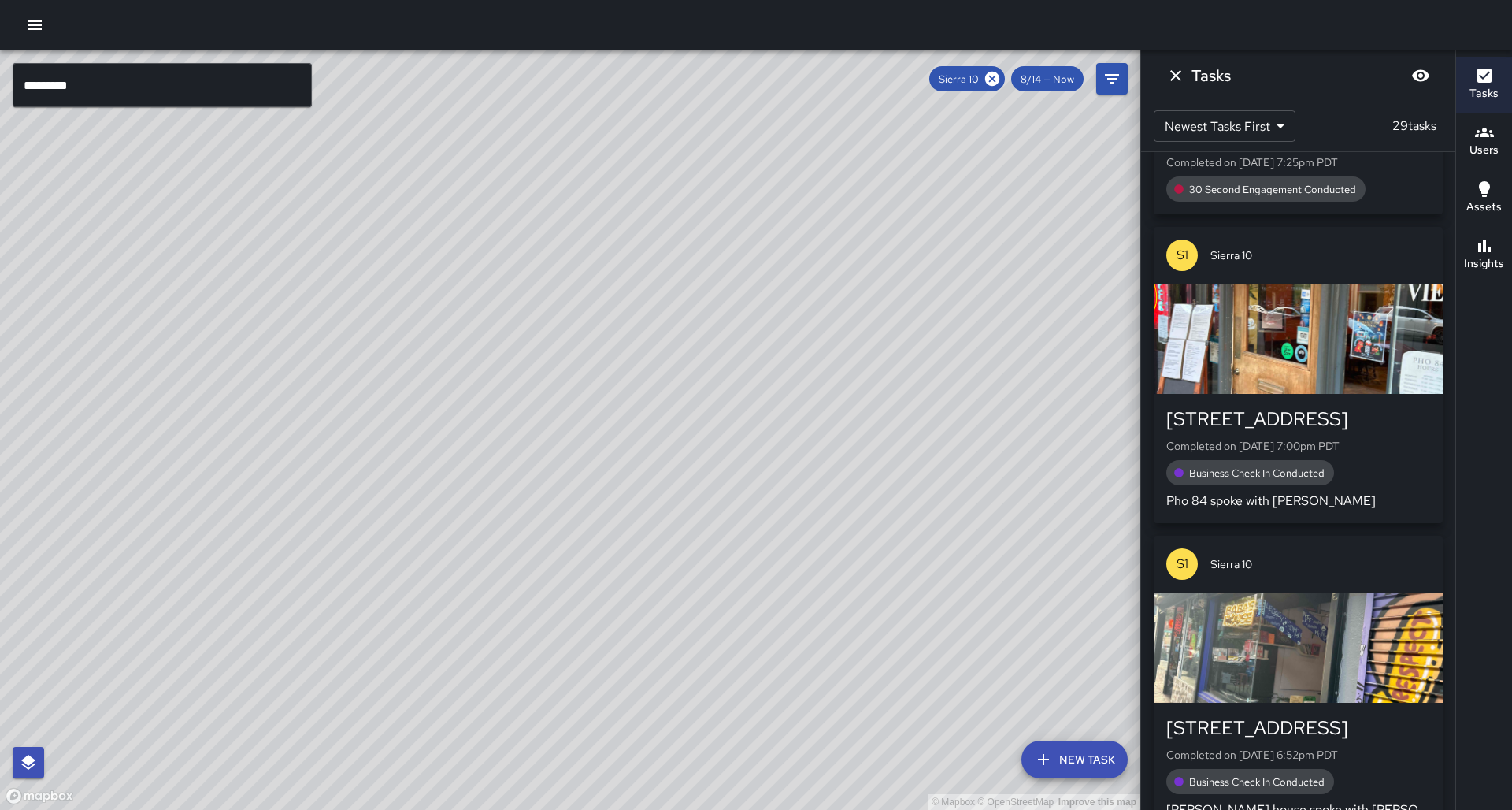
drag, startPoint x: 481, startPoint y: 443, endPoint x: 465, endPoint y: 503, distance: 62.1
click at [465, 503] on div "© Mapbox © OpenStreetMap Improve this map" at bounding box center [570, 429] width 1140 height 759
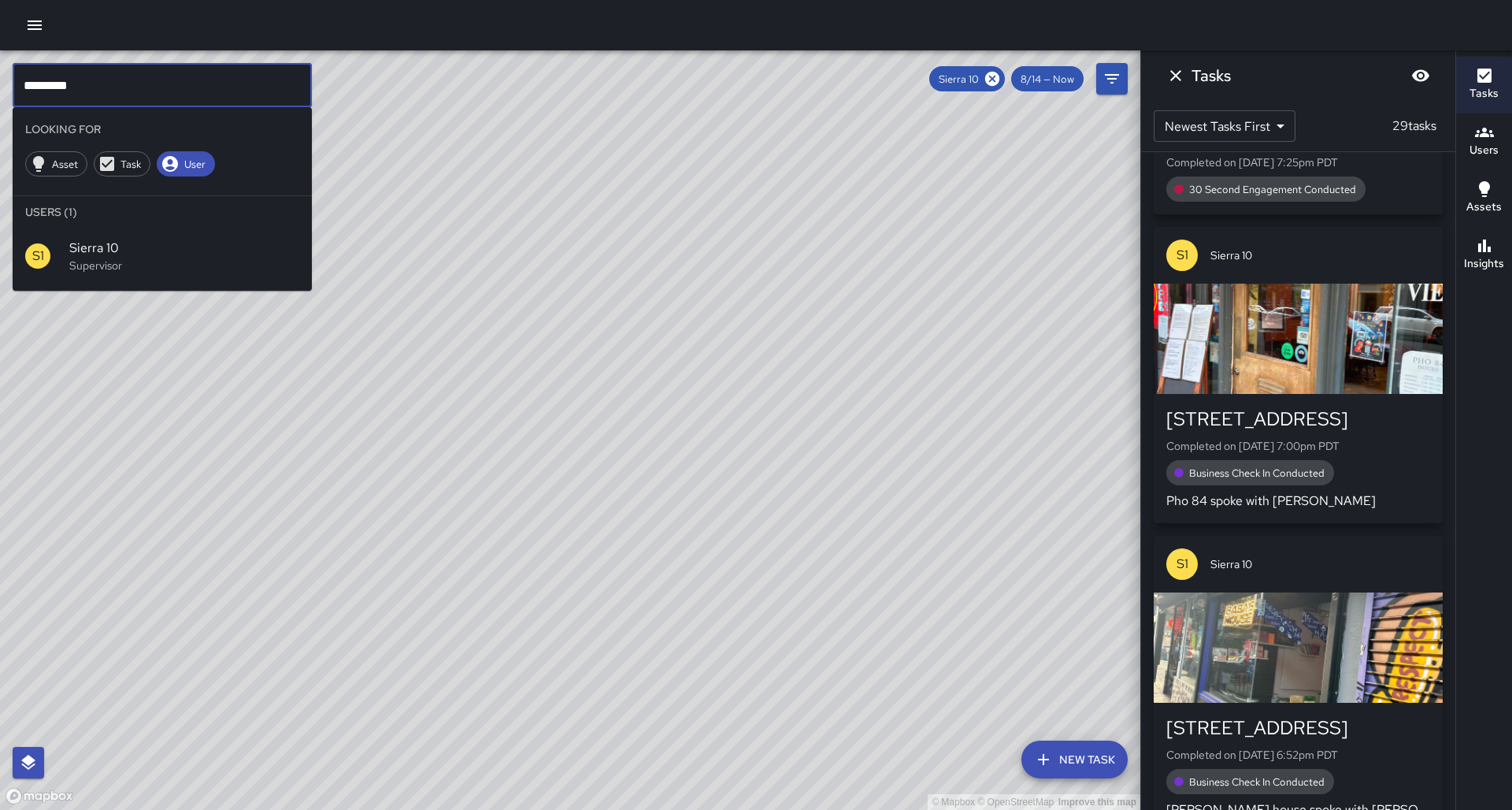
click at [103, 82] on input "*********" at bounding box center [163, 84] width 300 height 44
type input "*"
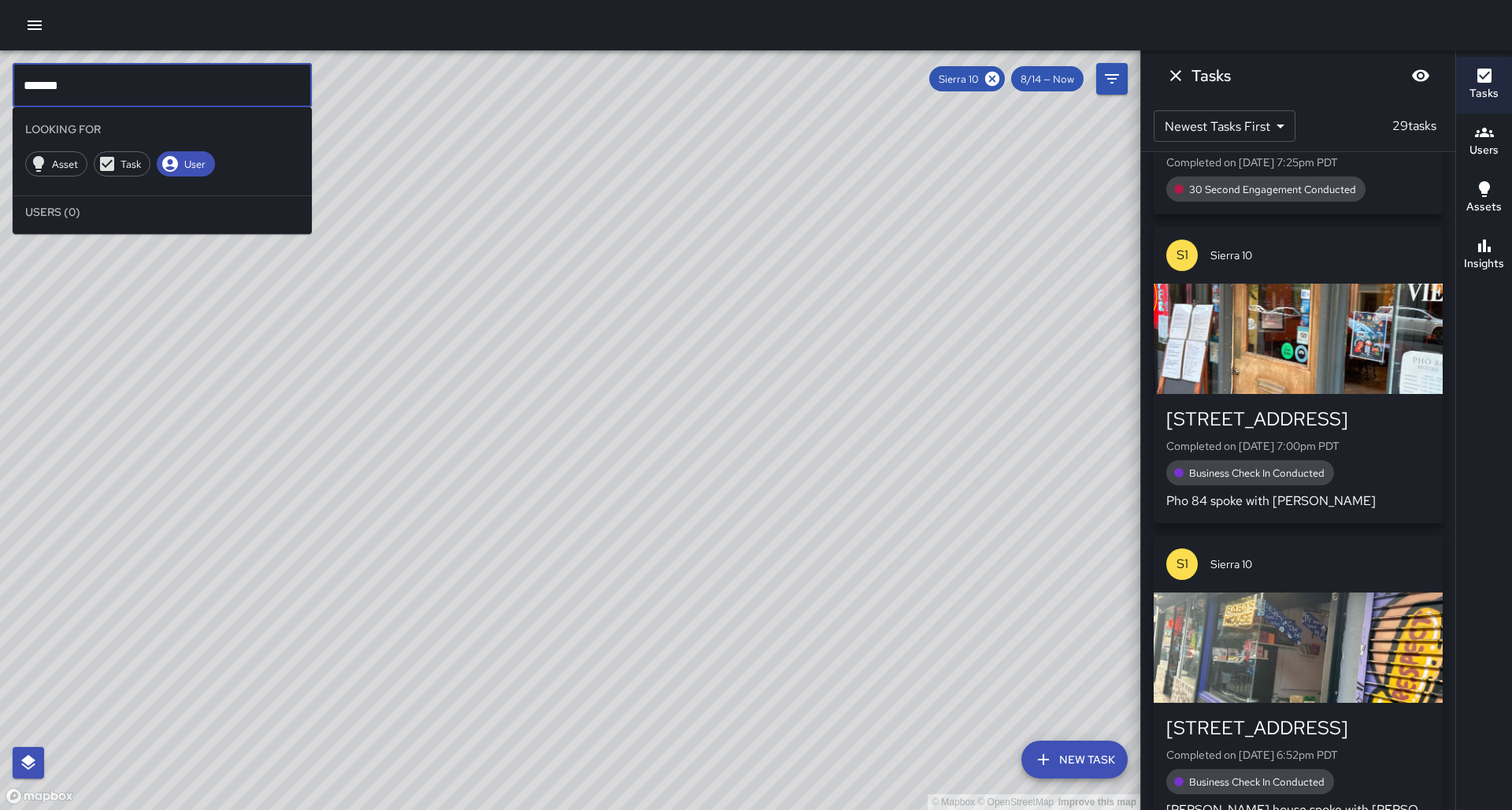
type input "*******"
click at [587, 329] on div "© Mapbox © OpenStreetMap Improve this map" at bounding box center [570, 429] width 1140 height 759
drag, startPoint x: 26, startPoint y: 86, endPoint x: 0, endPoint y: 85, distance: 26.0
click at [0, 85] on div "© Mapbox © OpenStreetMap Improve this map ******* ​ Looking For Asset Task User…" at bounding box center [570, 429] width 1140 height 759
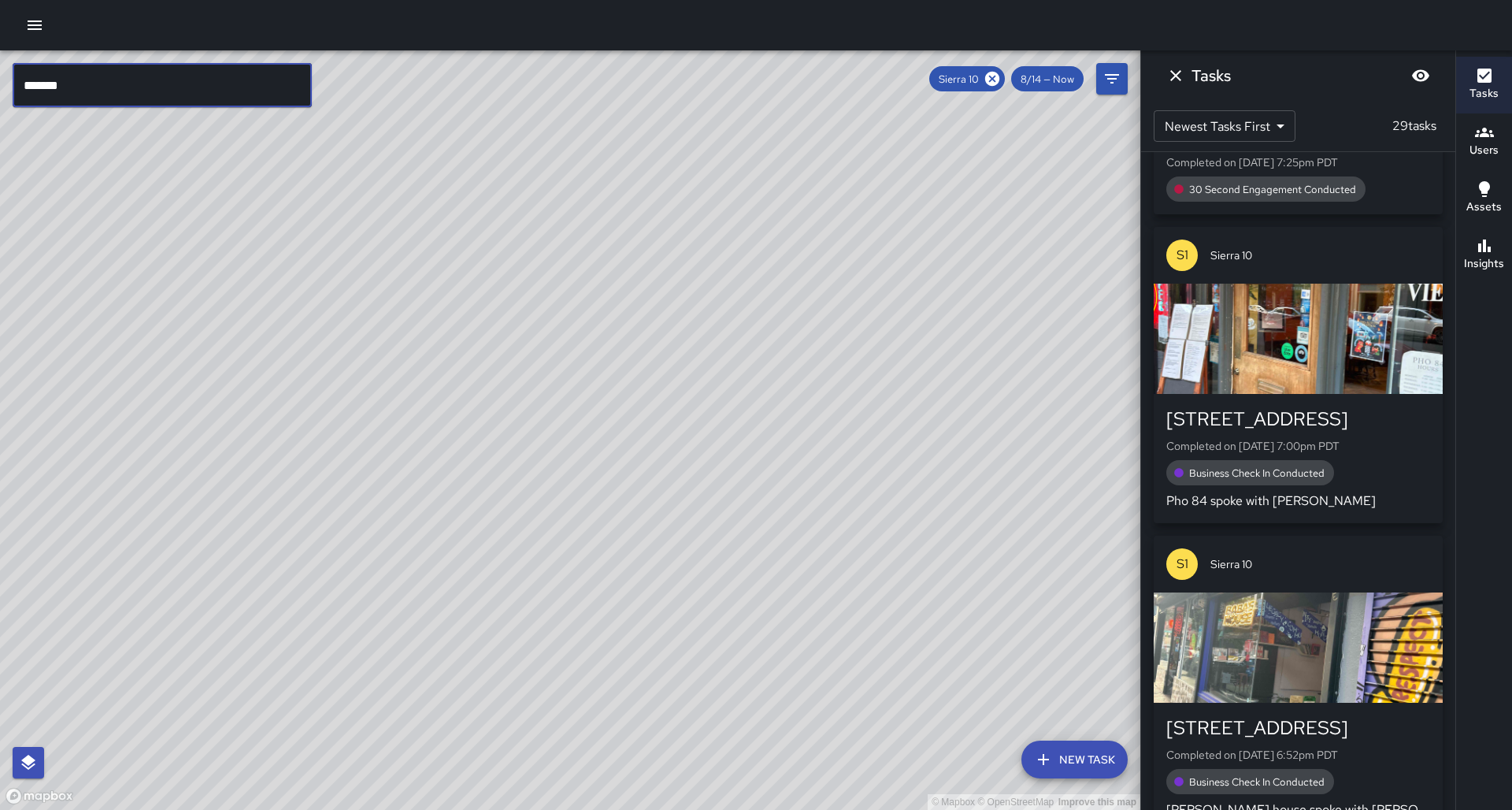
click at [110, 86] on input "*******" at bounding box center [163, 84] width 300 height 44
drag, startPoint x: 107, startPoint y: 84, endPoint x: 18, endPoint y: 85, distance: 89.0
click at [18, 86] on input "*******" at bounding box center [163, 84] width 300 height 44
click at [392, 289] on div "© Mapbox © OpenStreetMap Improve this map" at bounding box center [570, 429] width 1140 height 759
drag, startPoint x: 764, startPoint y: 312, endPoint x: 688, endPoint y: 289, distance: 79.4
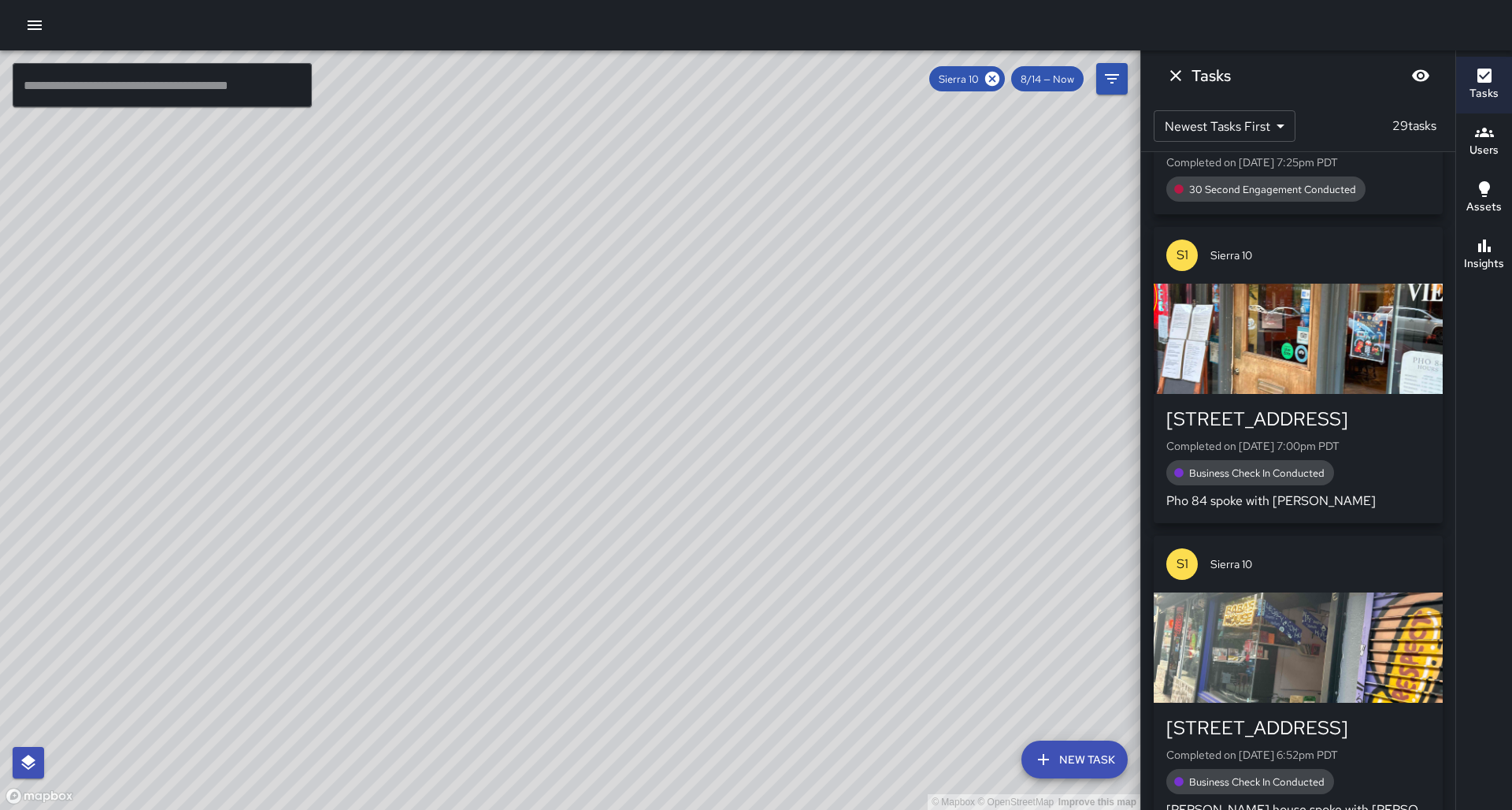
click at [688, 289] on div "© Mapbox © OpenStreetMap Improve this map" at bounding box center [570, 429] width 1140 height 759
drag, startPoint x: 426, startPoint y: 473, endPoint x: 427, endPoint y: 448, distance: 25.0
click at [427, 448] on div "© Mapbox © OpenStreetMap Improve this map" at bounding box center [570, 429] width 1140 height 759
drag, startPoint x: 334, startPoint y: 646, endPoint x: 323, endPoint y: 670, distance: 26.4
click at [323, 670] on div "© Mapbox © OpenStreetMap Improve this map" at bounding box center [570, 429] width 1140 height 759
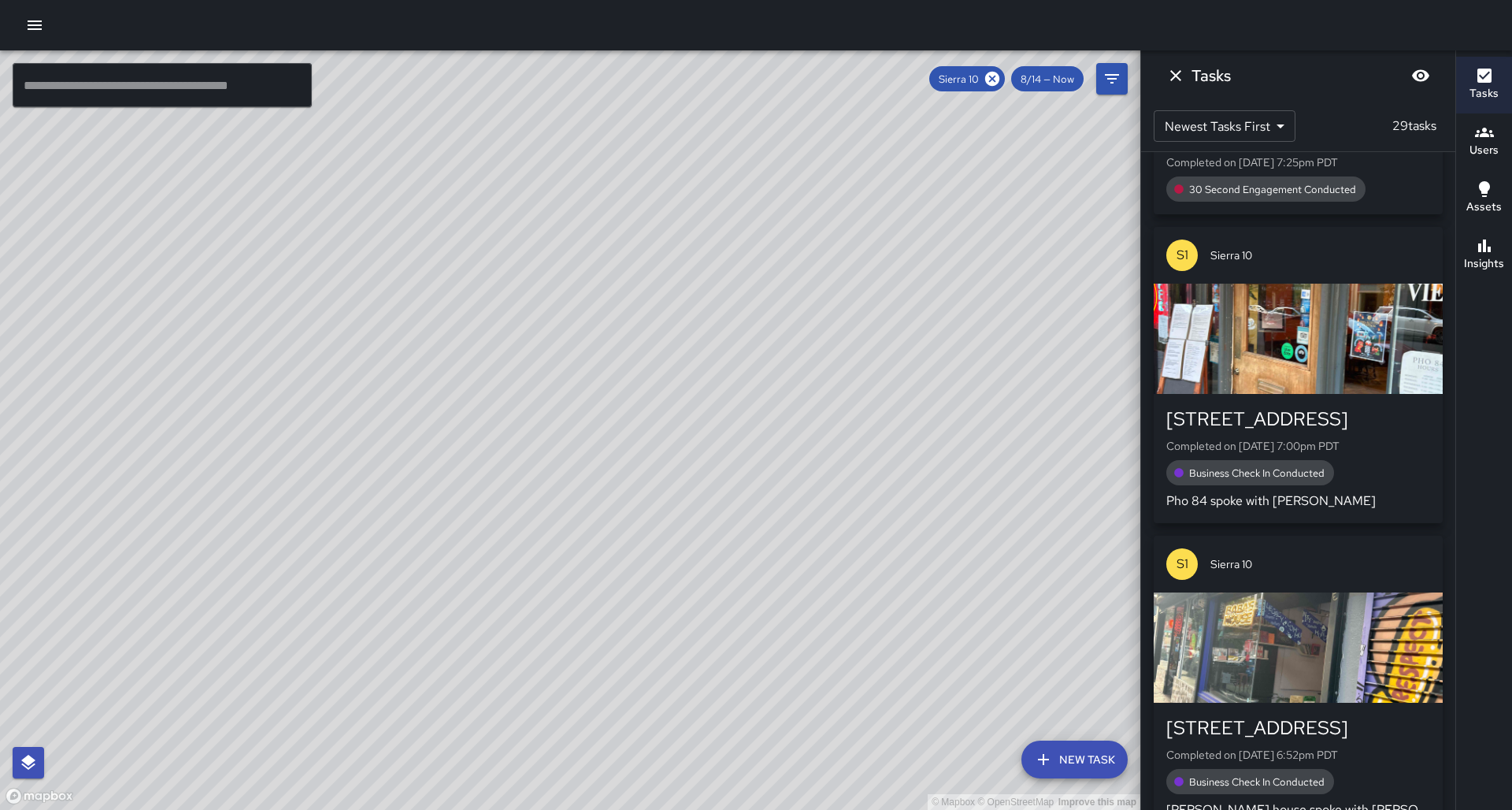
drag, startPoint x: 361, startPoint y: 567, endPoint x: 1155, endPoint y: 479, distance: 798.9
click at [353, 617] on div "© Mapbox © OpenStreetMap Improve this map" at bounding box center [570, 429] width 1140 height 759
click at [1496, 250] on div "Insights" at bounding box center [1484, 254] width 40 height 36
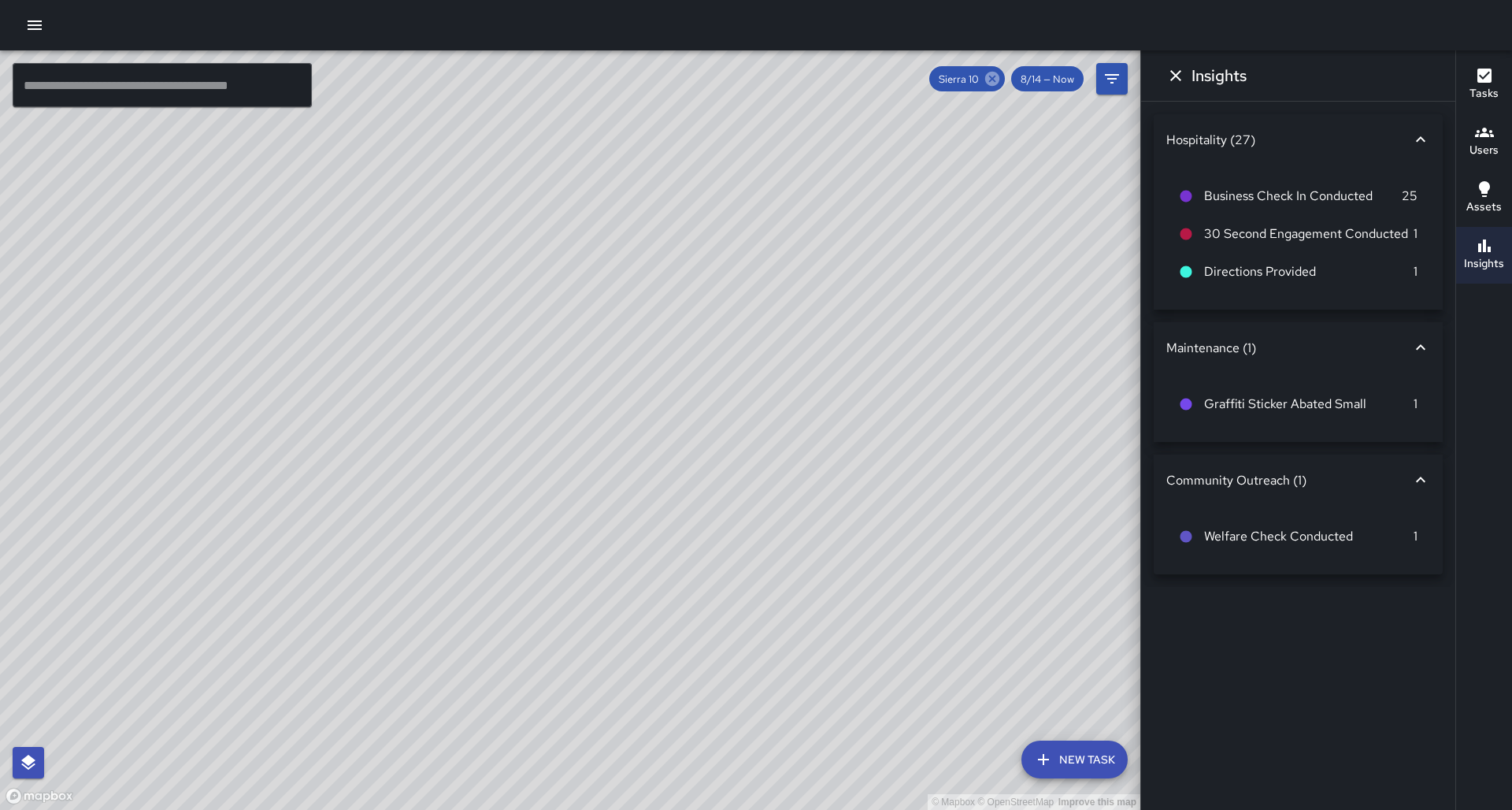
click at [999, 78] on icon at bounding box center [992, 78] width 14 height 14
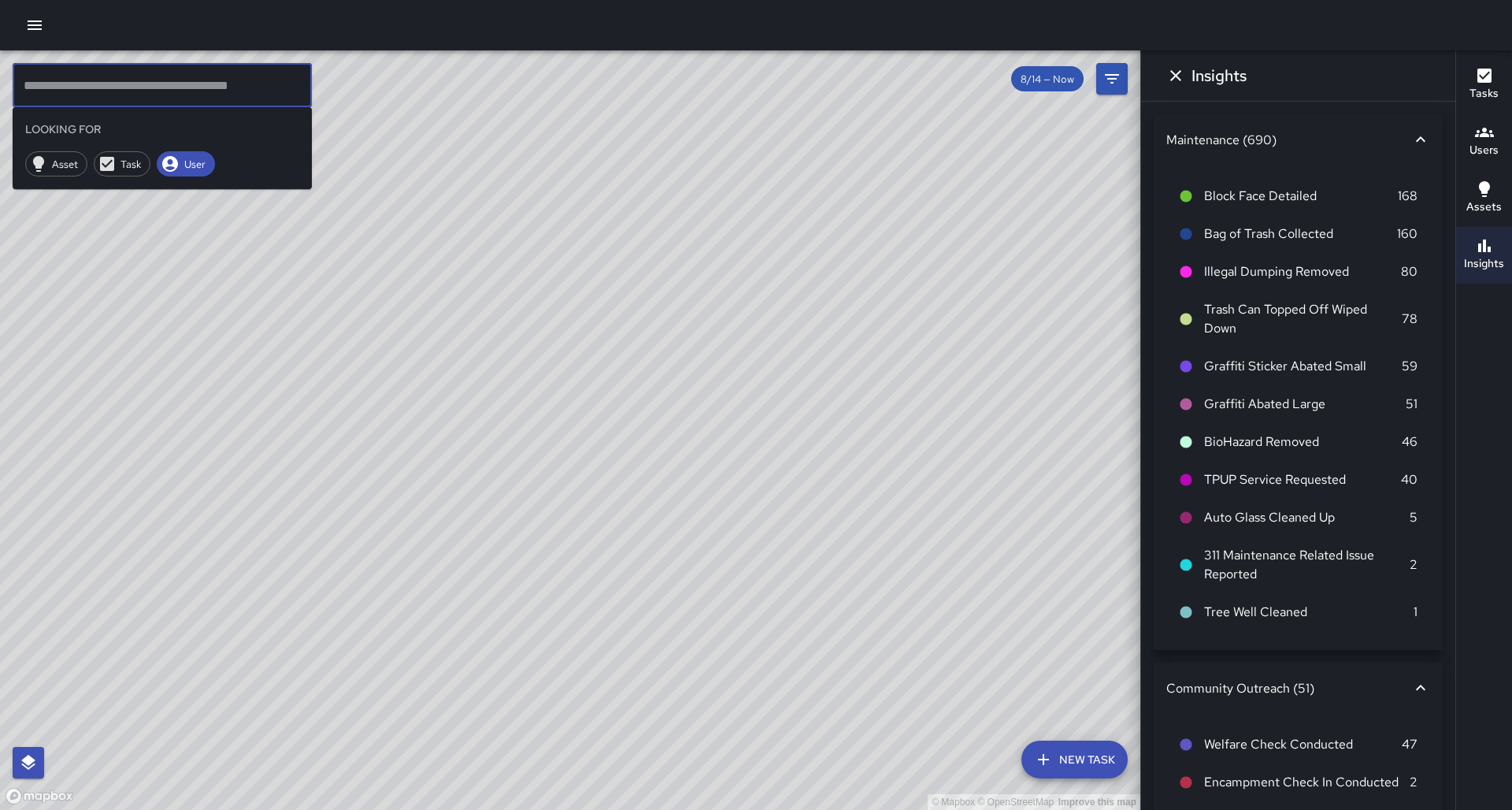
click at [168, 89] on input "text" at bounding box center [163, 84] width 300 height 44
type input "*"
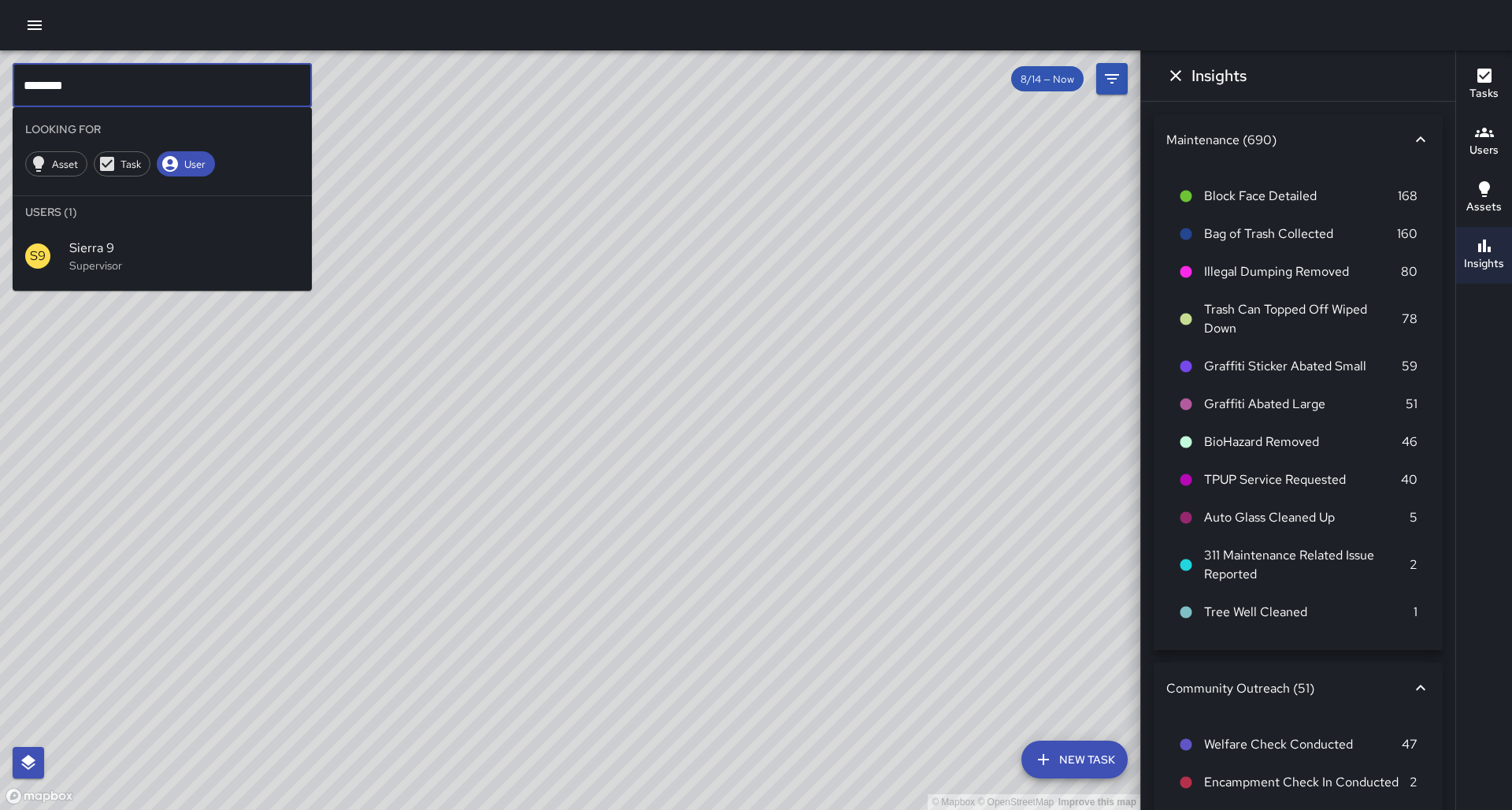
type input "********"
click at [227, 253] on div "S9 Sierra 9 Supervisor" at bounding box center [163, 256] width 300 height 57
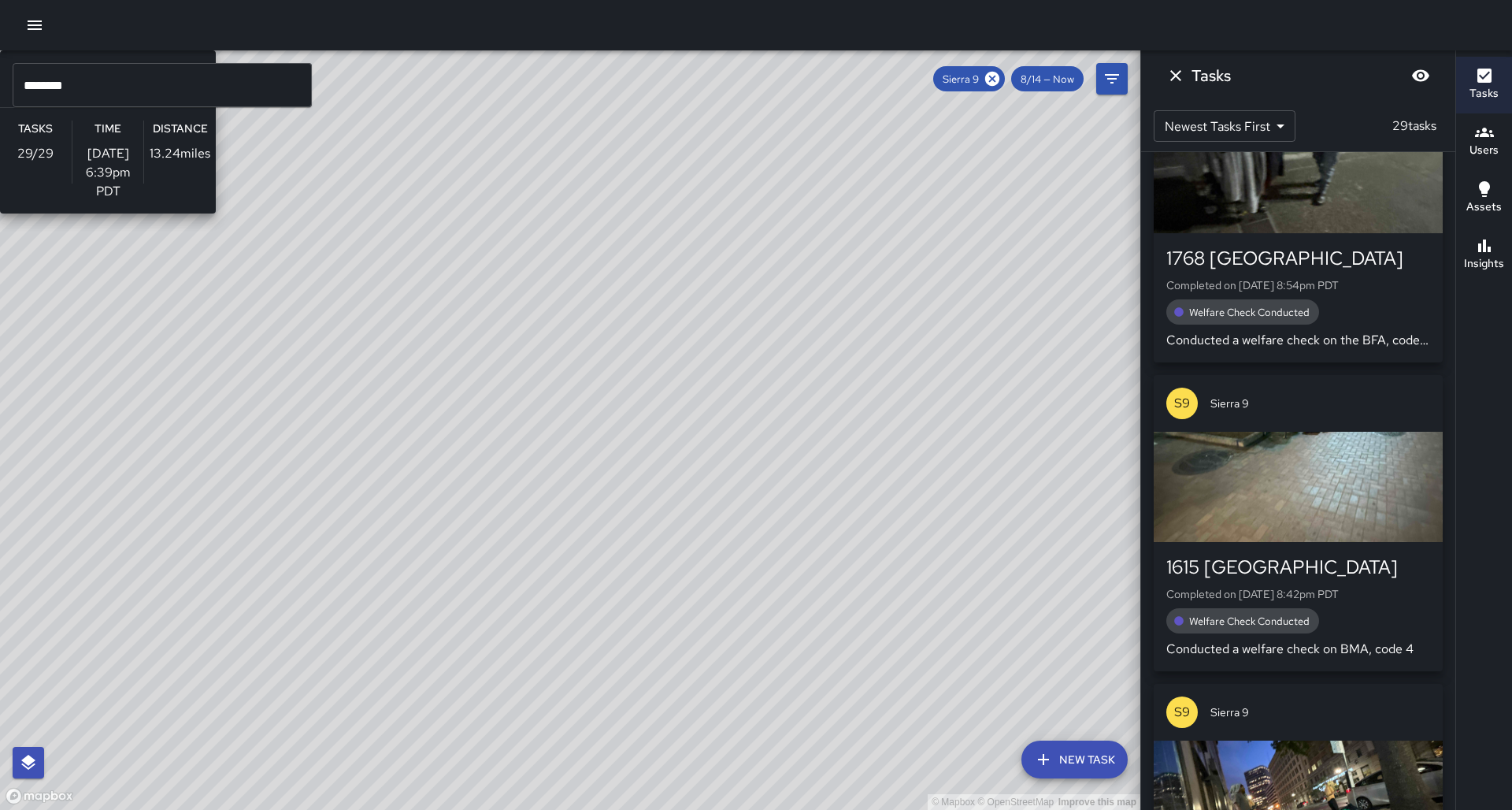
drag, startPoint x: 296, startPoint y: 453, endPoint x: 352, endPoint y: 372, distance: 98.5
click at [392, 344] on div "© Mapbox © OpenStreetMap Improve this map S9 Sierra 9 Supervisor Tasks 29 / 29 …" at bounding box center [570, 429] width 1140 height 759
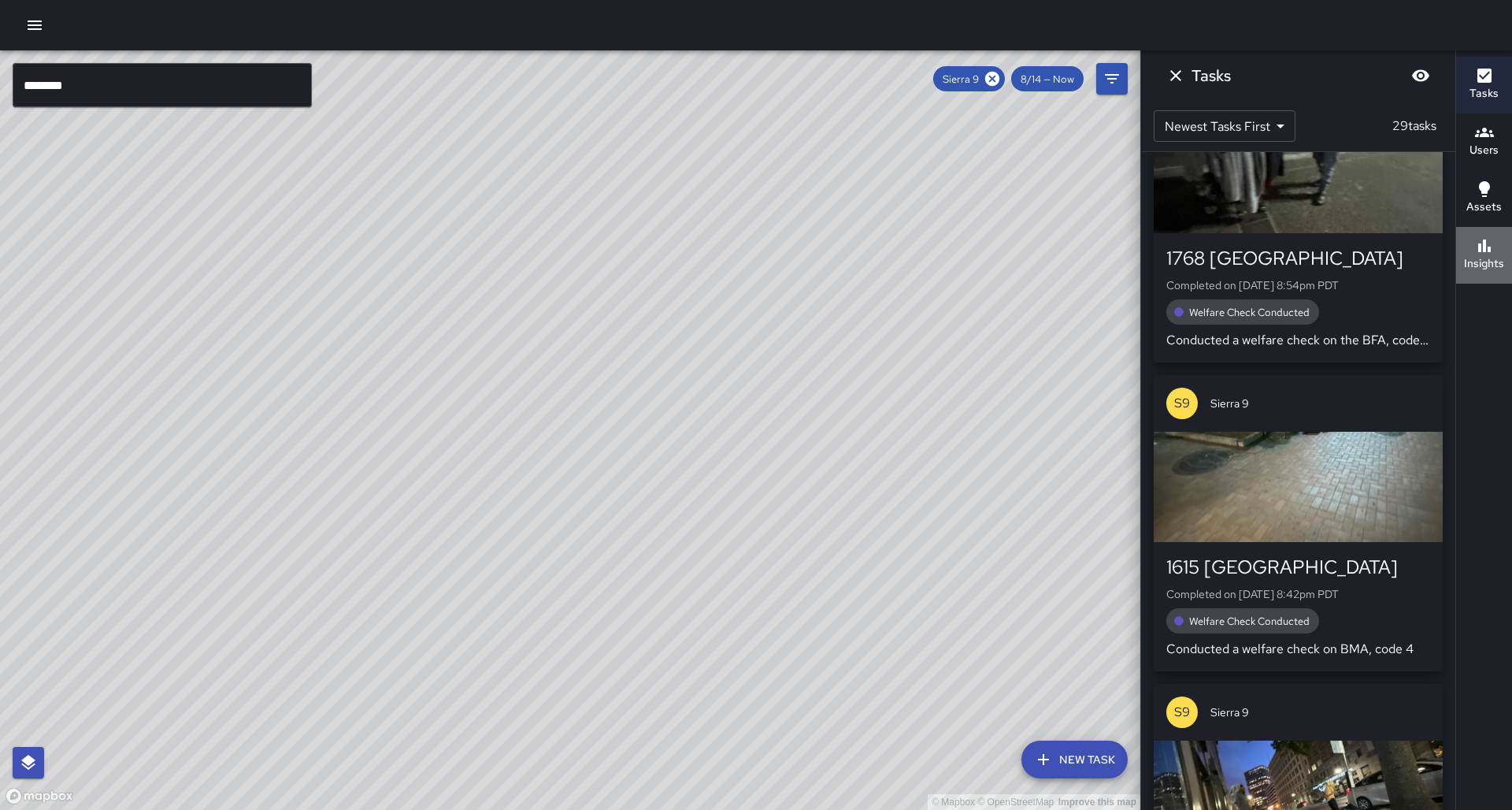
click at [1485, 251] on icon "button" at bounding box center [1484, 245] width 13 height 13
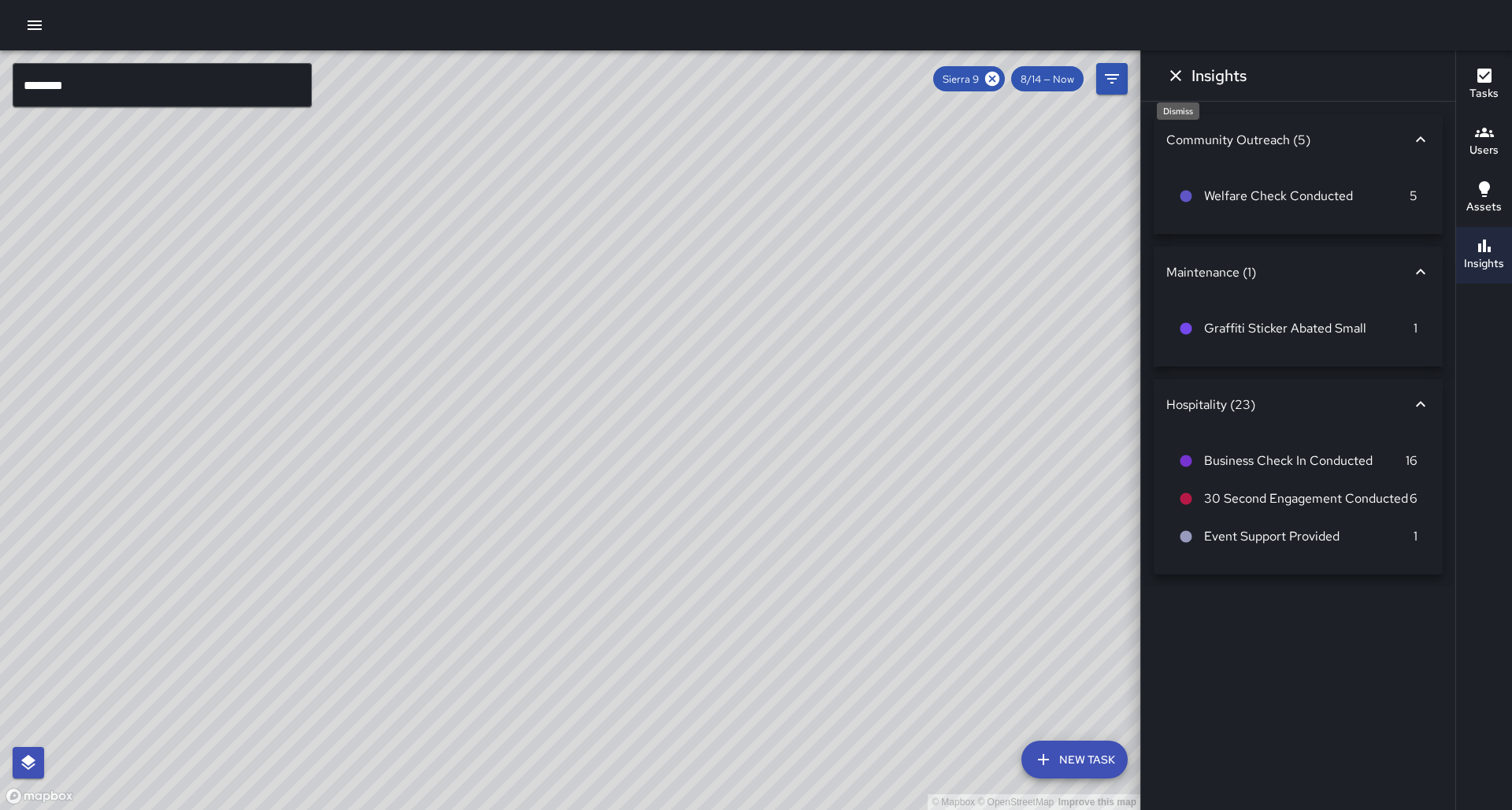
click at [1185, 74] on button "Dismiss" at bounding box center [1175, 75] width 31 height 31
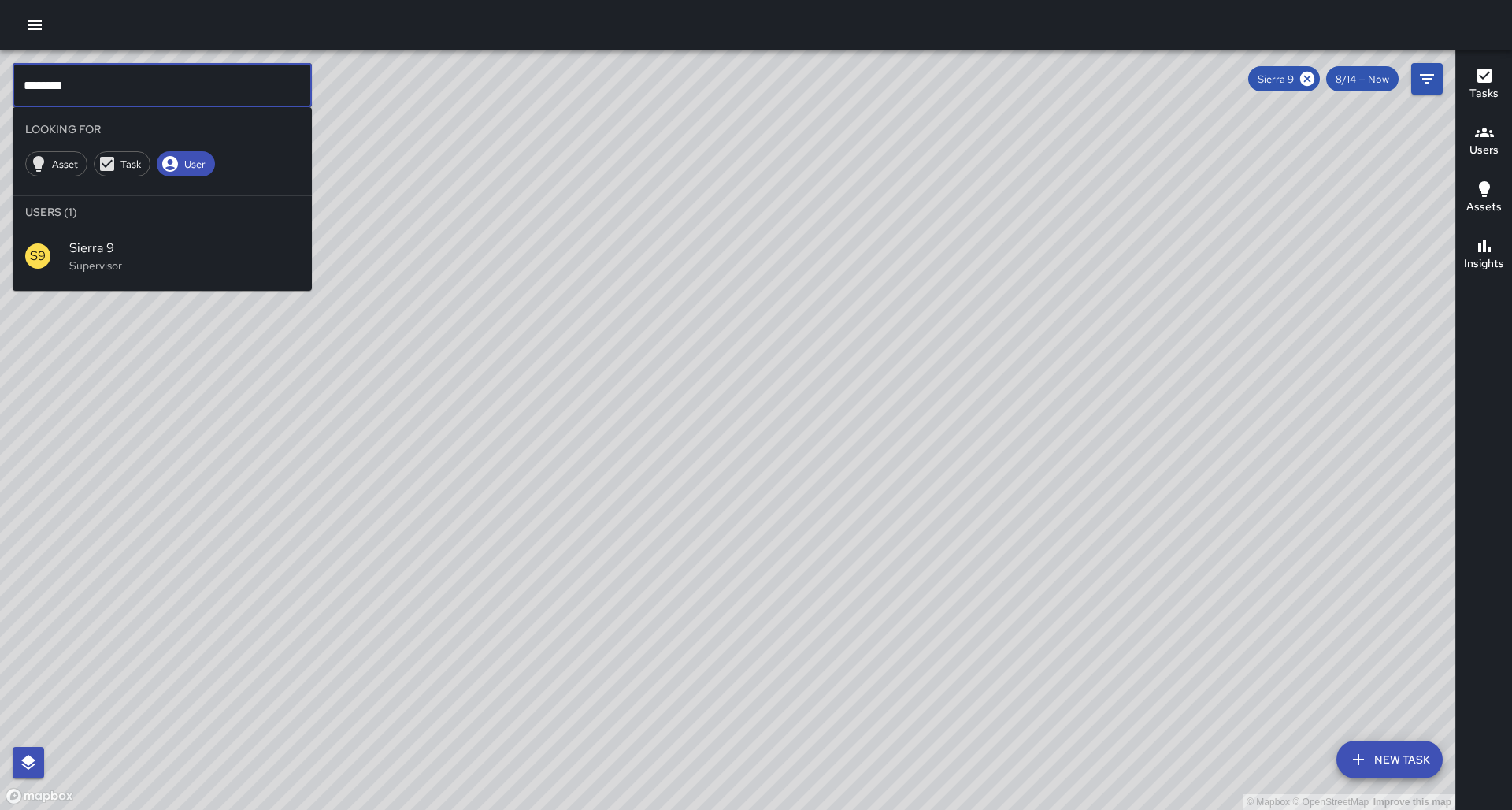
click at [150, 65] on input "********" at bounding box center [163, 84] width 300 height 44
click at [158, 72] on input "********" at bounding box center [163, 84] width 300 height 44
